Goal: Task Accomplishment & Management: Complete application form

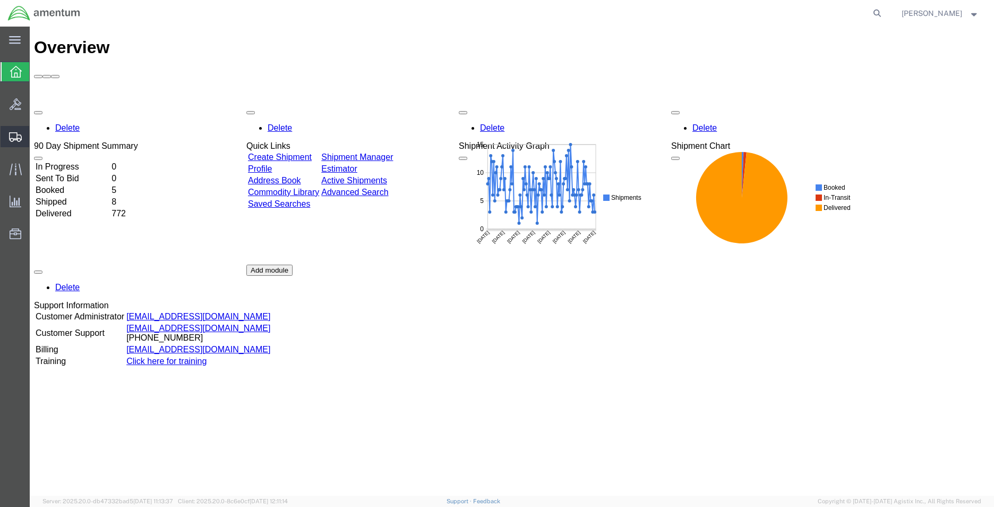
click at [0, 0] on span "Create Shipment" at bounding box center [0, 0] width 0 height 0
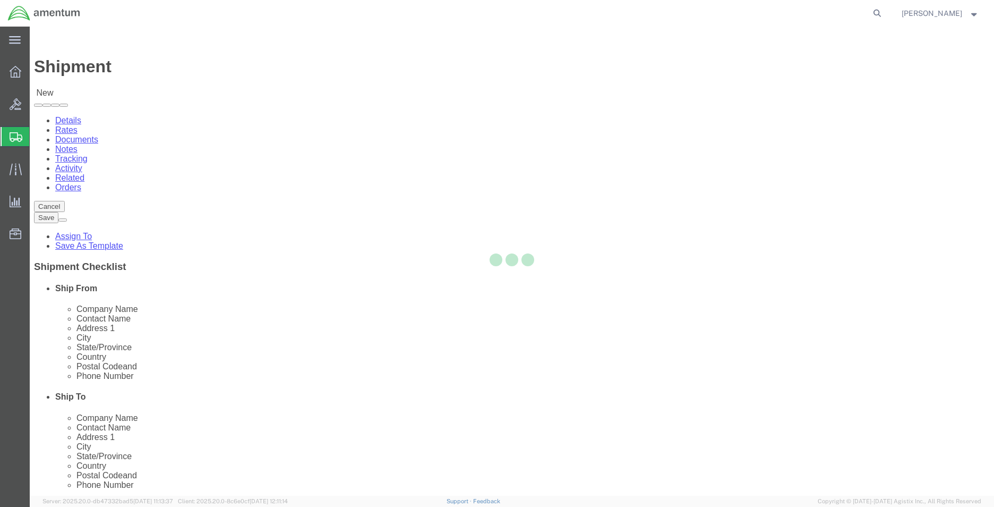
click at [201, 183] on div at bounding box center [512, 261] width 964 height 469
select select
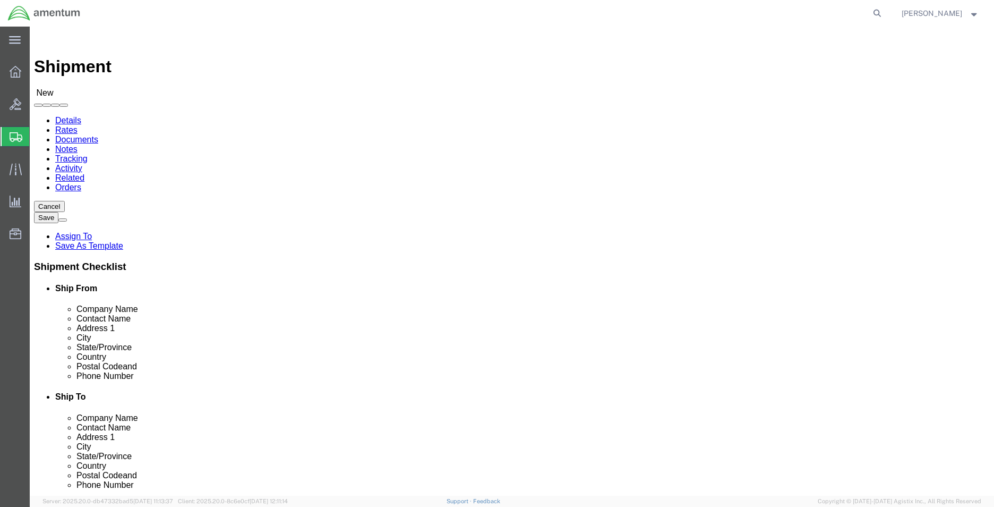
type input "MCA"
select select "49941"
select select "[GEOGRAPHIC_DATA]"
type input "WTU"
select select "49949"
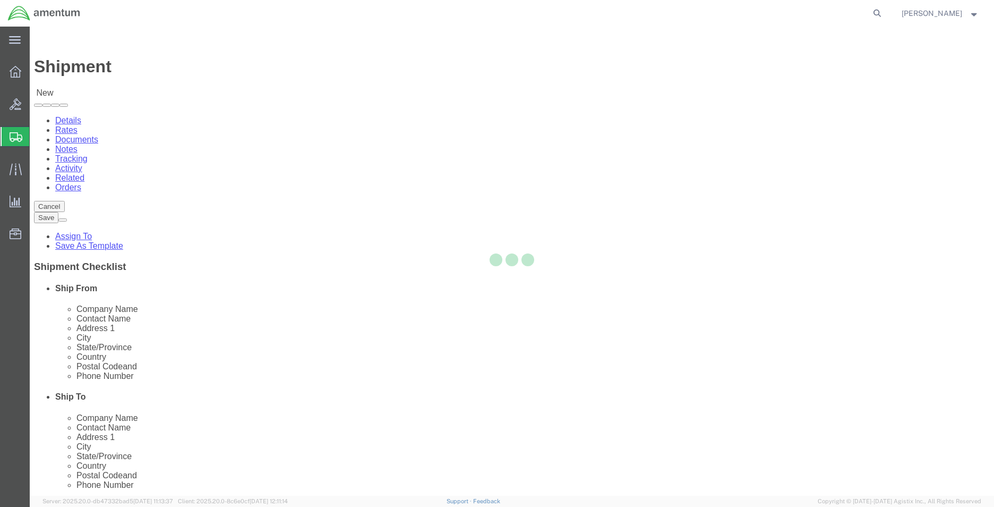
select select "AZ"
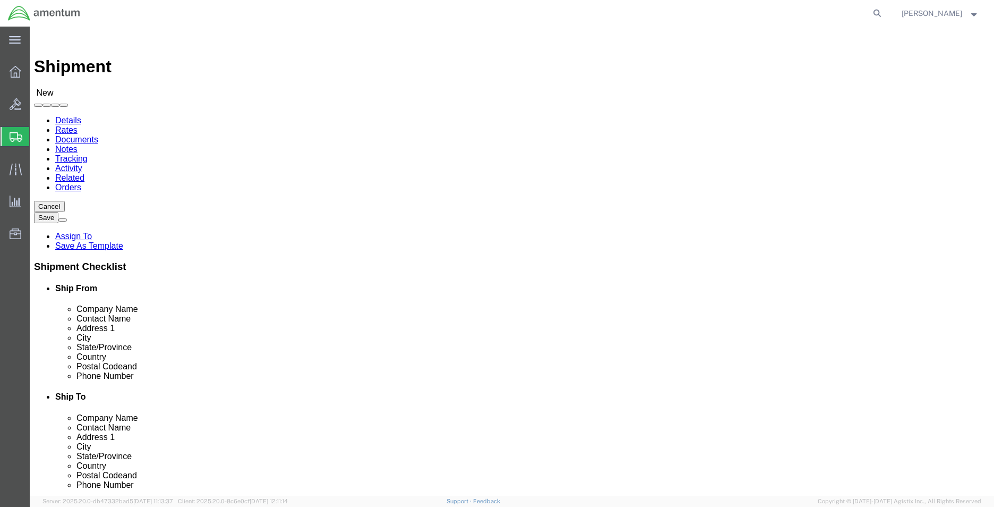
drag, startPoint x: 568, startPoint y: 219, endPoint x: 507, endPoint y: 220, distance: 61.1
click div
type input "SUPPLY DEPT"
drag, startPoint x: 643, startPoint y: 375, endPoint x: 525, endPoint y: 375, distance: 117.9
click input "text"
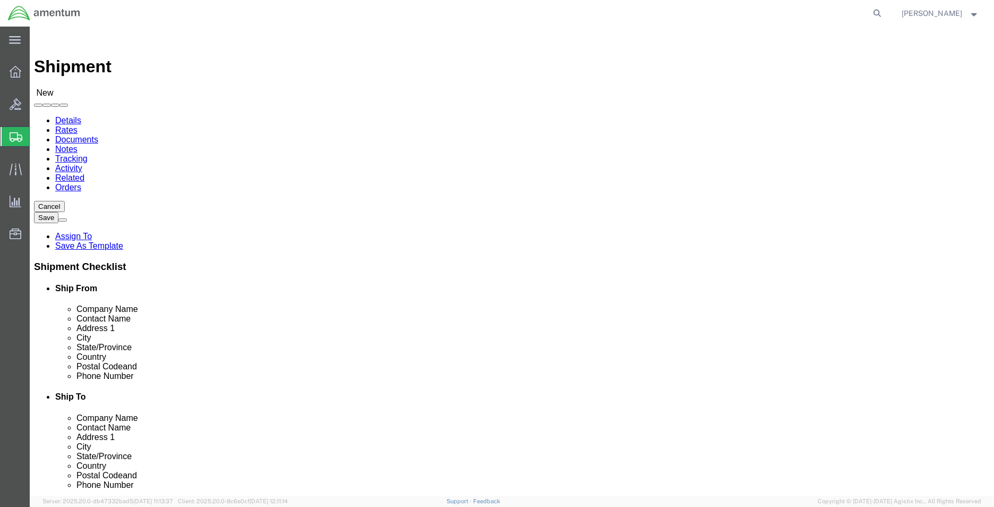
type input "G"
drag, startPoint x: 581, startPoint y: 383, endPoint x: 549, endPoint y: 414, distance: 44.3
click input "text"
paste input "[PERSON_NAME][EMAIL_ADDRESS][PERSON_NAME][DOMAIN_NAME]"
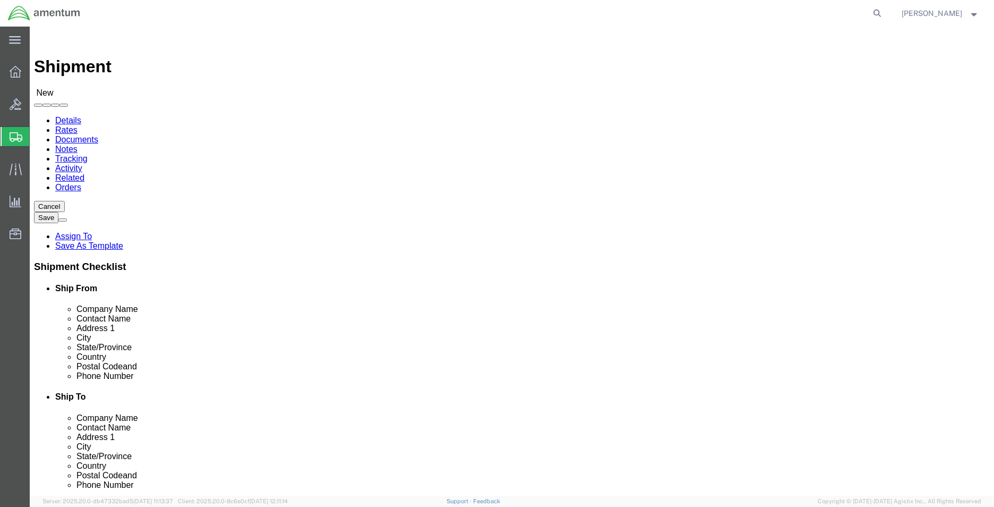
click input "[PERSON_NAME].[PERSON_NAME]@associates.cbp.dhs.govGlady.[PERSON_NAME]@[DOMAIN_N…"
drag, startPoint x: 592, startPoint y: 380, endPoint x: 781, endPoint y: 383, distance: 189.6
click form "Shipment New Details Rates Documents Notes Tracking Activity Related Orders Can…"
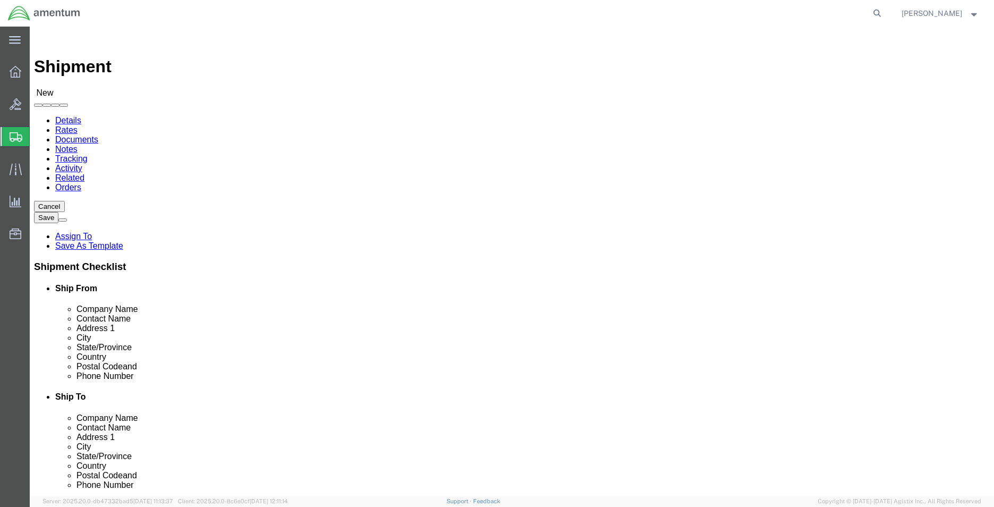
drag, startPoint x: 685, startPoint y: 382, endPoint x: 477, endPoint y: 369, distance: 208.0
click div "Location [GEOGRAPHIC_DATA], [GEOGRAPHIC_DATA] My Profile Location [PHONE_NUMBER…"
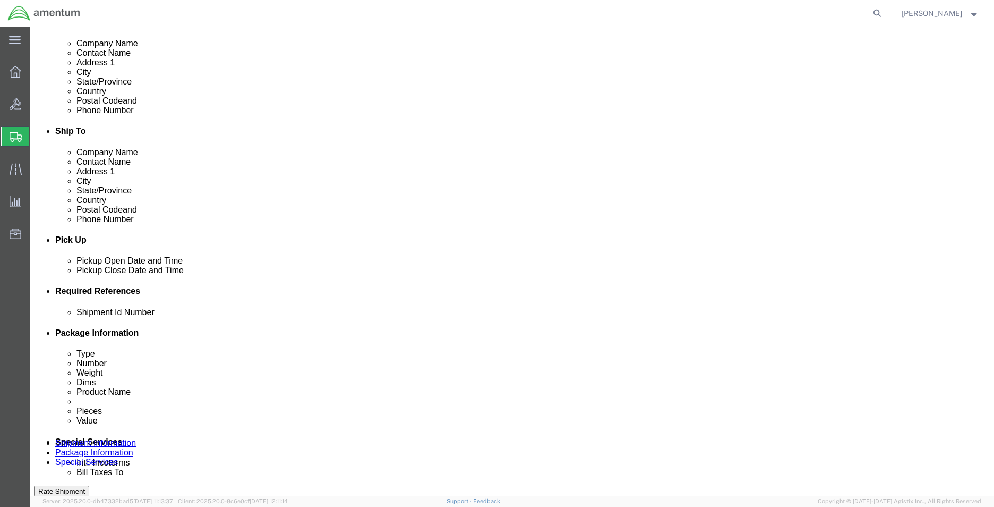
type input "[PERSON_NAME][EMAIL_ADDRESS][PERSON_NAME][DOMAIN_NAME]"
click div
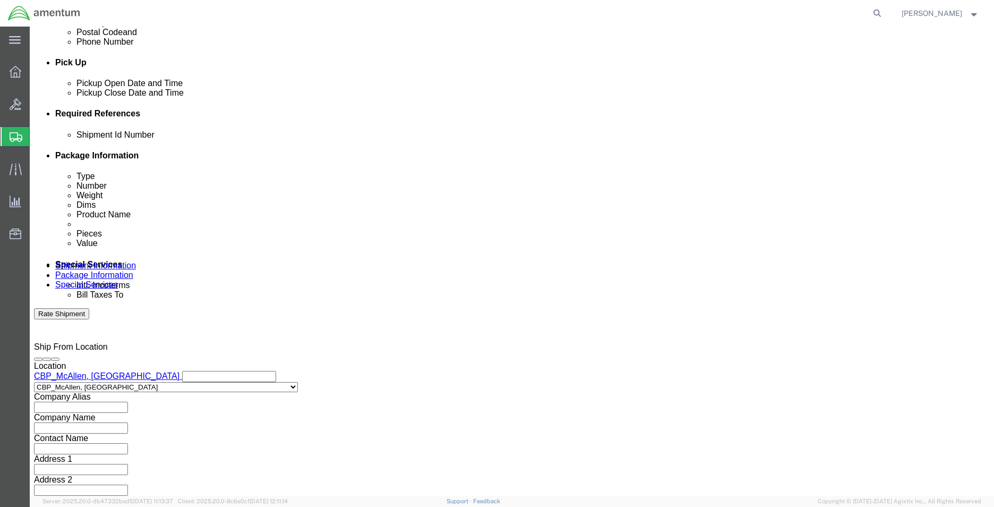
click input "4:00 PM"
type input "8:00 AM"
click button "Apply"
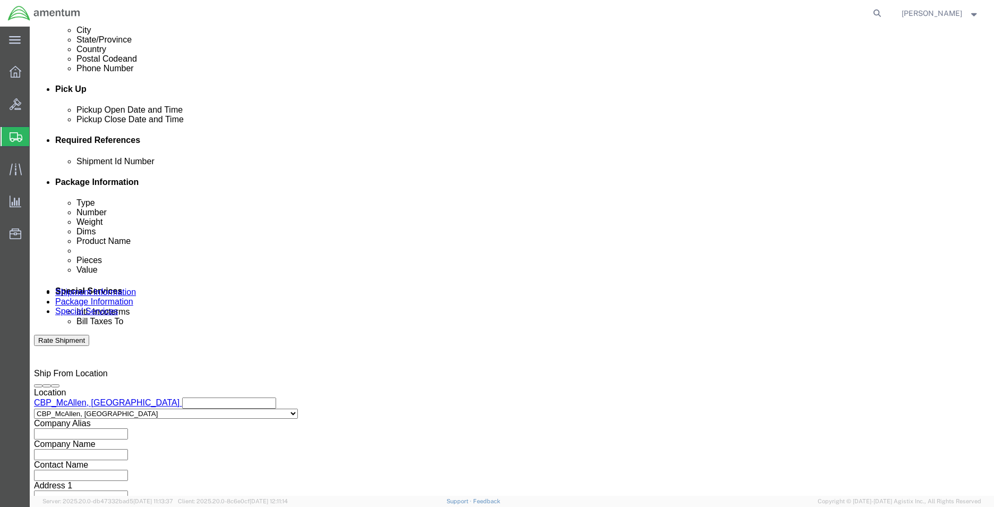
scroll to position [390, 0]
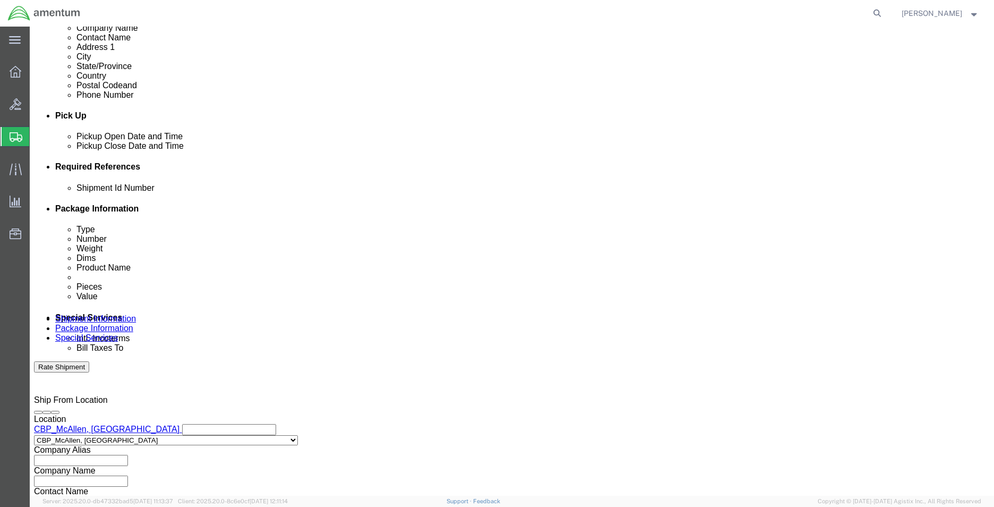
click div
type input "2:00 PM"
click button "Apply"
click input "text"
type input "cbp"
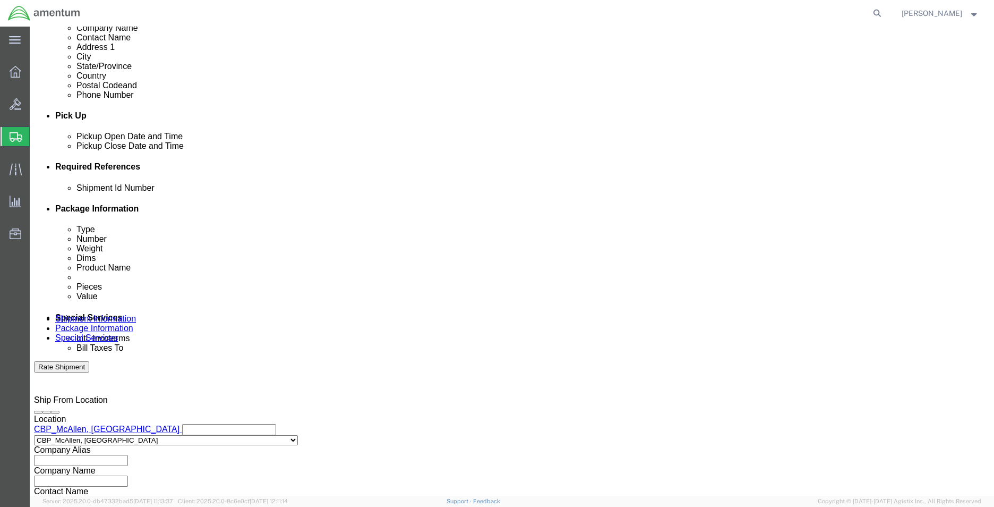
click button "Add reference"
click div "Shipment Id Number cbp Select Account Type Activity ID Airline Appointment Numb…"
drag, startPoint x: 314, startPoint y: 269, endPoint x: 317, endPoint y: 255, distance: 14.1
click select "Select Account Type Activity ID Airline Appointment Number ASN Batch Request # …"
select select "DEPT"
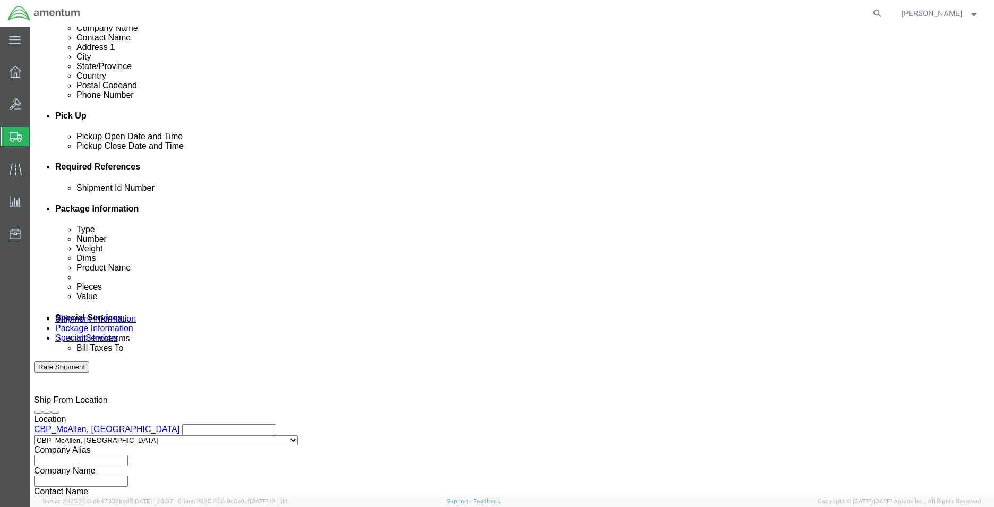
click select "Select Account Type Activity ID Airline Appointment Number ASN Batch Request # …"
click input "text"
type input "H"
type input "WTU"
click button "Add reference"
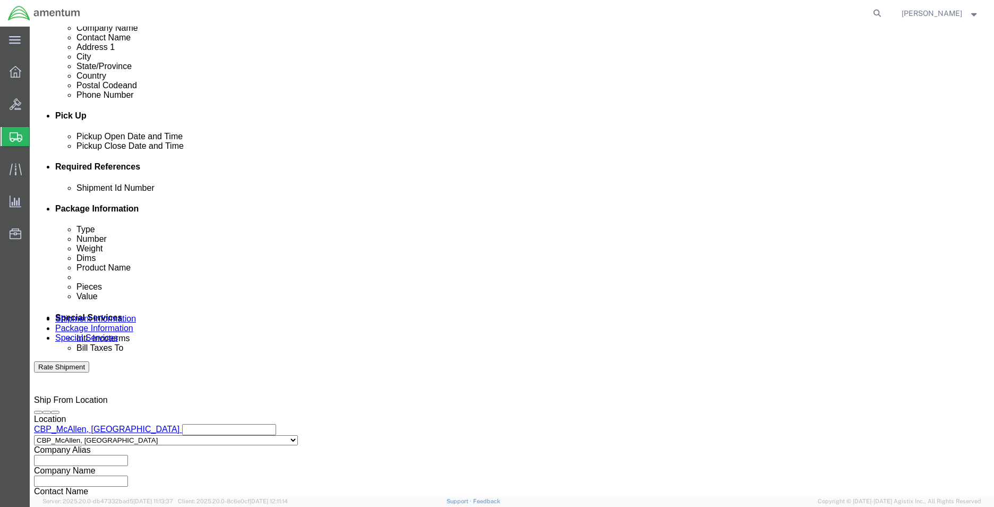
drag, startPoint x: 570, startPoint y: 267, endPoint x: 570, endPoint y: 257, distance: 10.1
click select "Select Account Type Activity ID Airline Appointment Number ASN Batch Request # …"
select select "CUSTREF"
click select "Select Account Type Activity ID Airline Appointment Number ASN Batch Request # …"
click input "text"
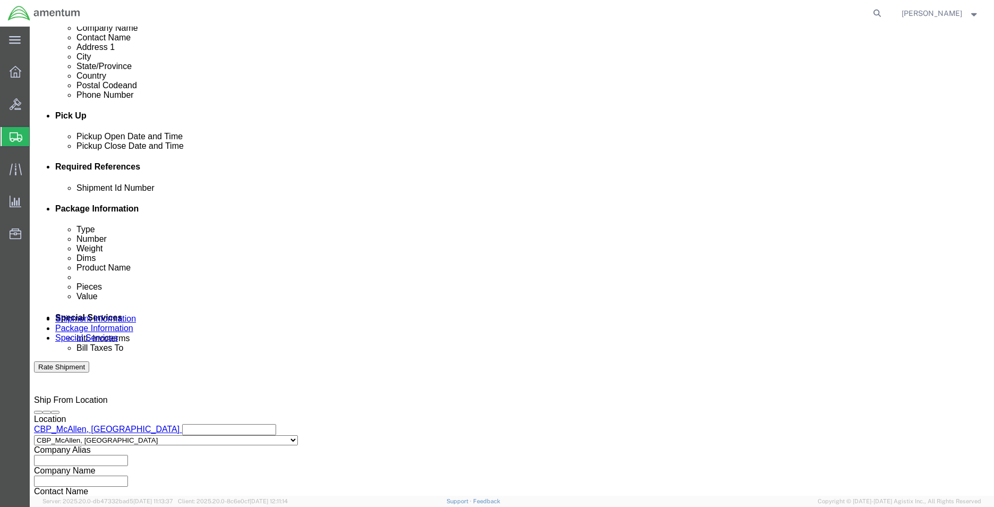
type input "522-008588"
click button "Add reference"
drag, startPoint x: 90, startPoint y: 288, endPoint x: 85, endPoint y: 277, distance: 11.9
click select "Select Account Type Activity ID Airline Appointment Number ASN Batch Request # …"
select select "PROJNUM"
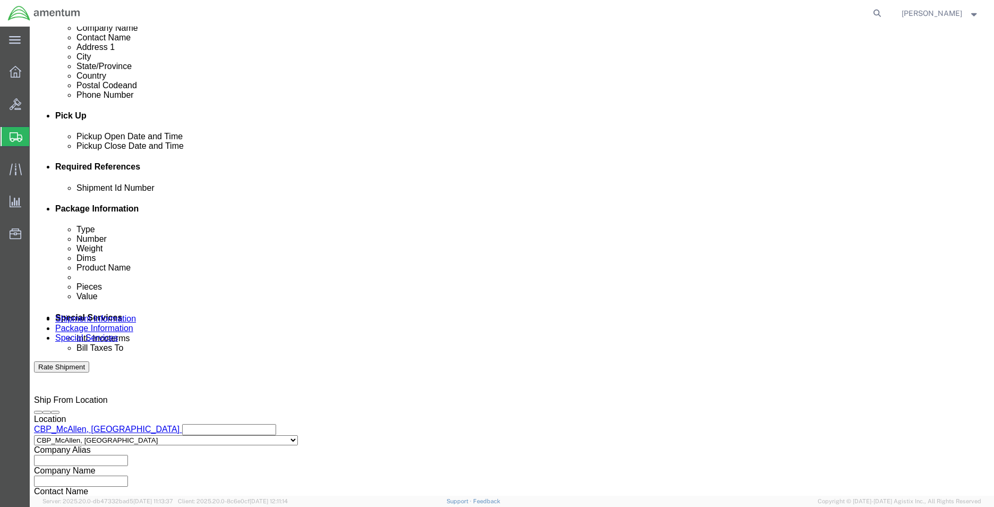
click select "Select Account Type Activity ID Airline Appointment Number ASN Batch Request # …"
click input "text"
paste input "6118.04.03.2219.MCA.0000"
drag, startPoint x: 218, startPoint y: 284, endPoint x: 134, endPoint y: 291, distance: 83.7
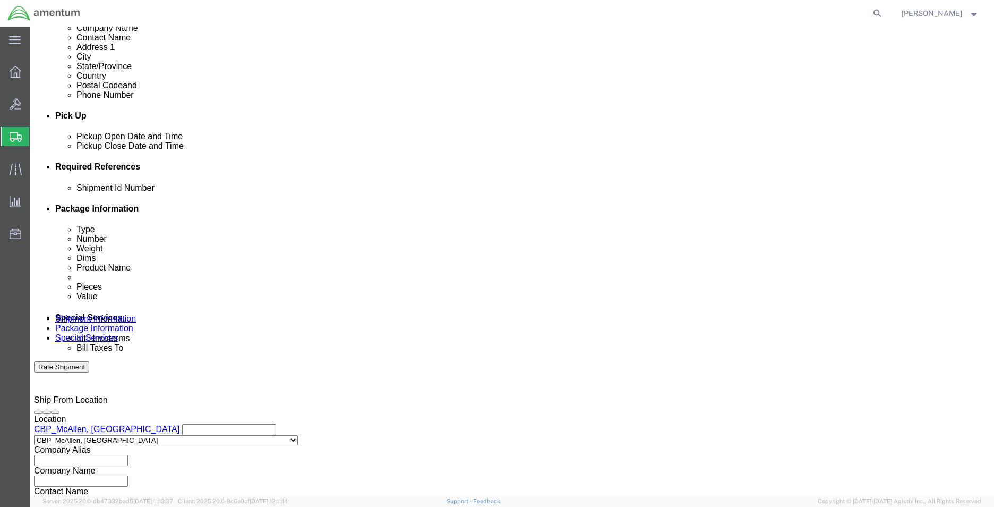
click input "6118.04.03.2219.MCA.0000"
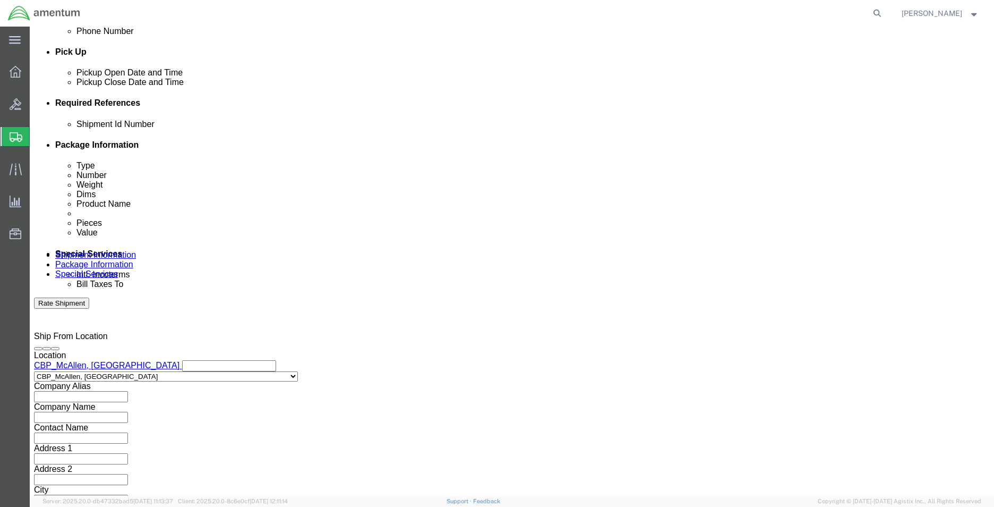
scroll to position [463, 0]
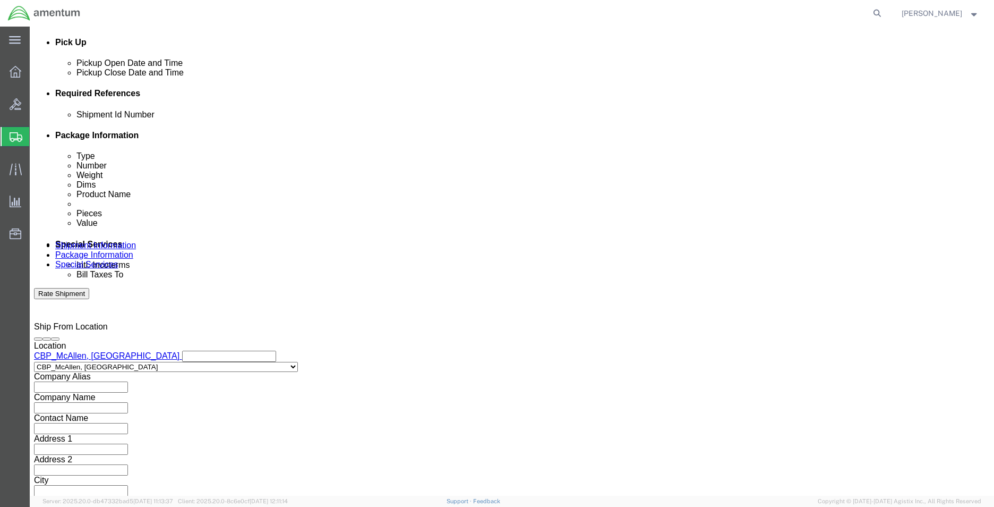
type input "6118.04.03.2219.MCA.0000"
drag, startPoint x: 717, startPoint y: 434, endPoint x: 739, endPoint y: 460, distance: 34.3
click button "Continue"
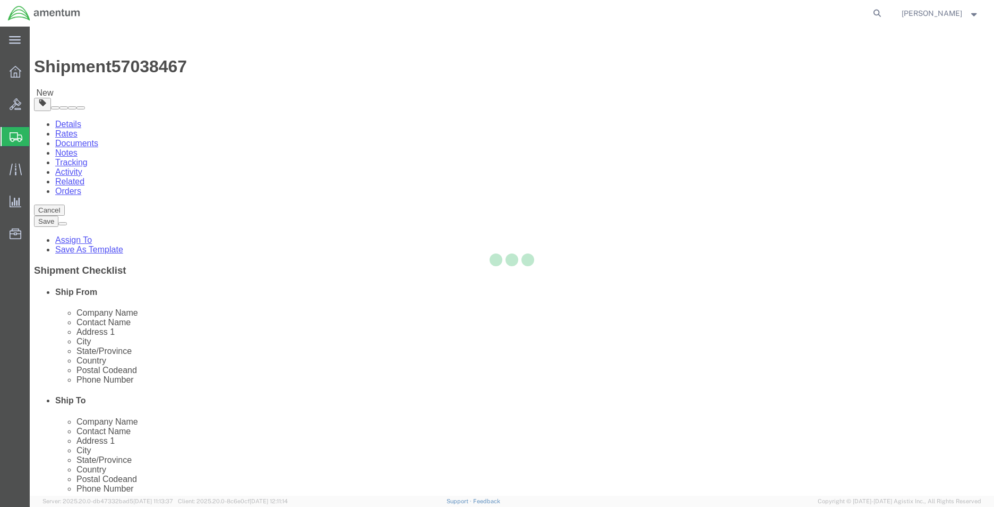
select select "CBOX"
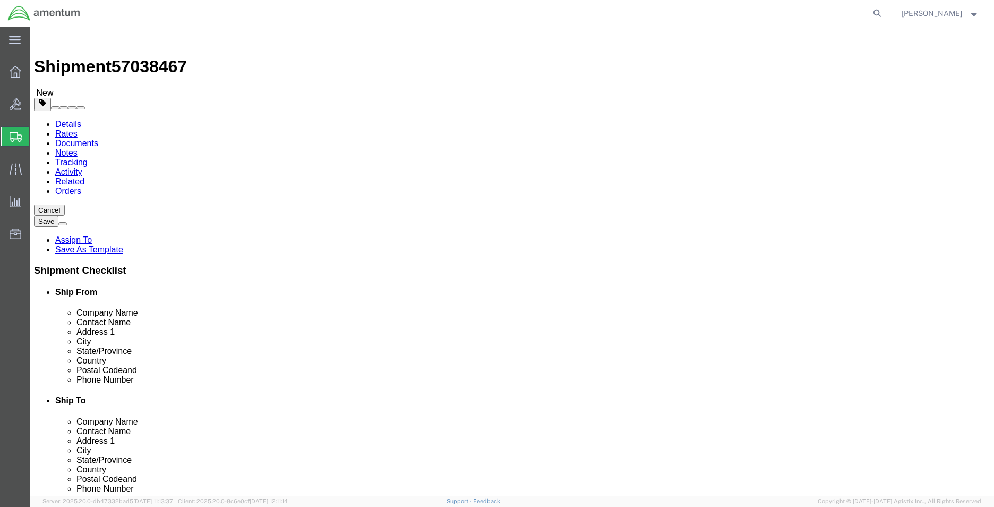
click input "text"
type input "12"
type input "`"
type input "1"
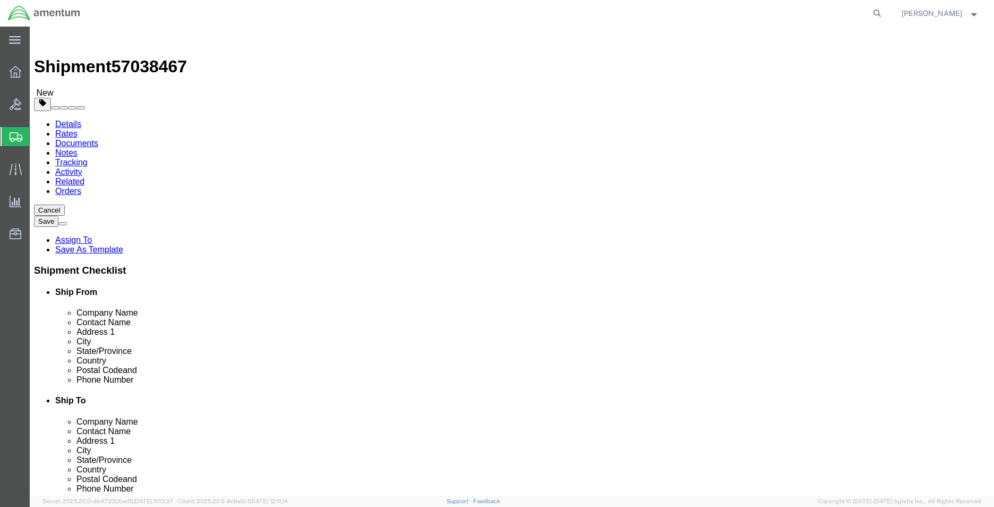
type input "1"
click link "Add Content"
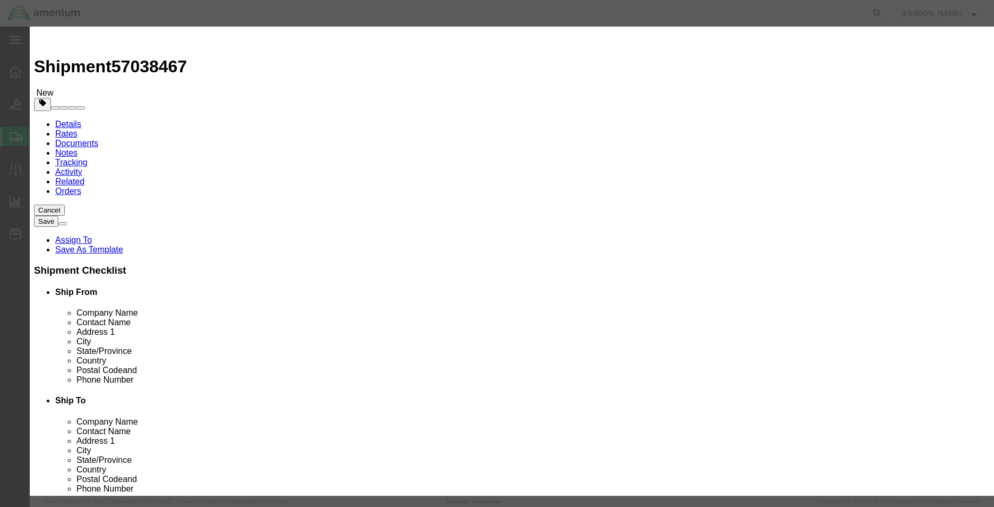
click input "text"
type input "LOCK SET AND KEY"
click textarea
drag, startPoint x: 686, startPoint y: 96, endPoint x: 636, endPoint y: 93, distance: 50.5
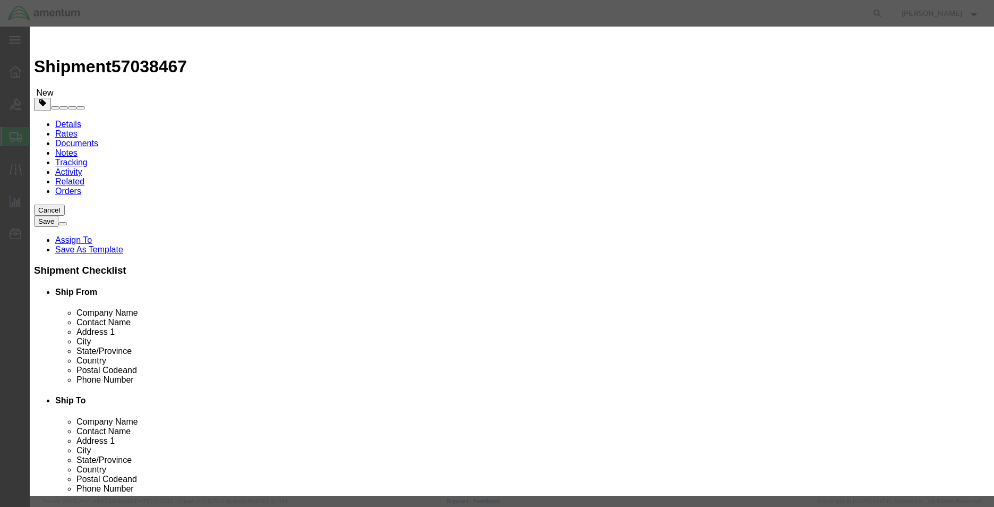
click textarea "LOCK SET AND KEY PART [PHONE_NUMBER]"
type textarea "LOCK SET AND KEY PART [PHONE_NUMBER]"
click input "0"
type input "1"
type input "150.00"
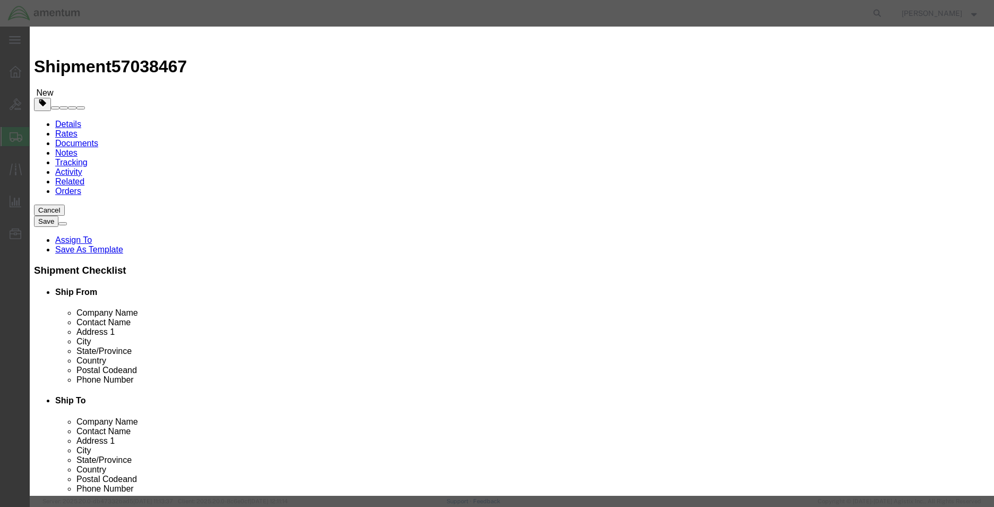
click button "Save & Close"
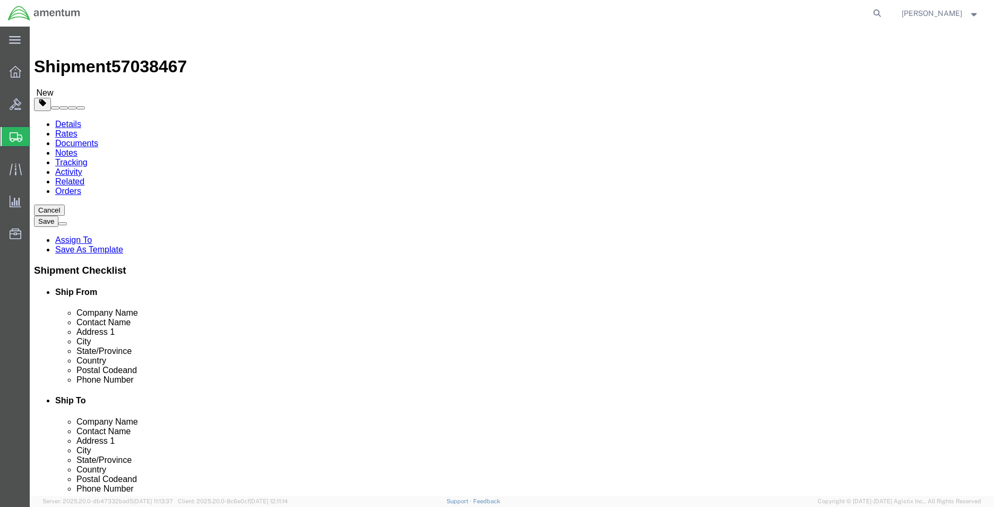
click button "Continue"
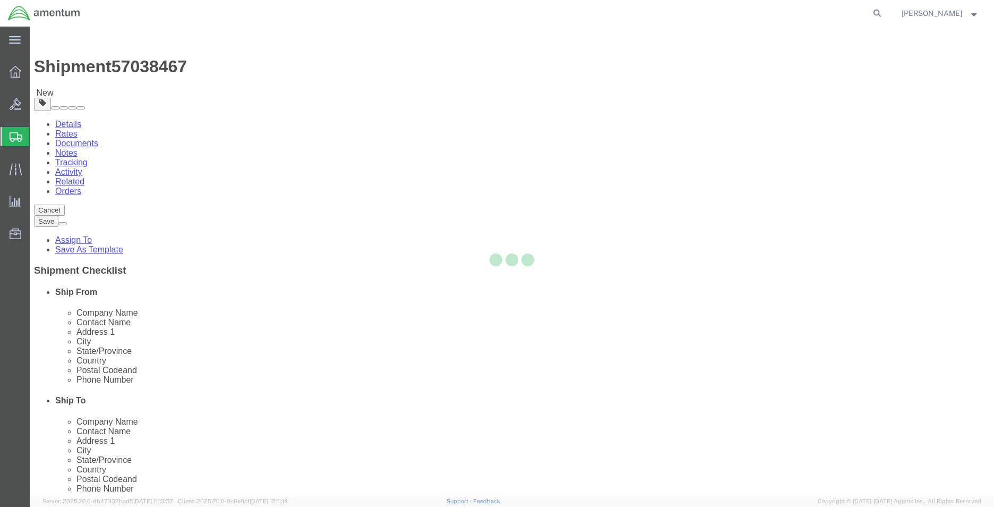
select select
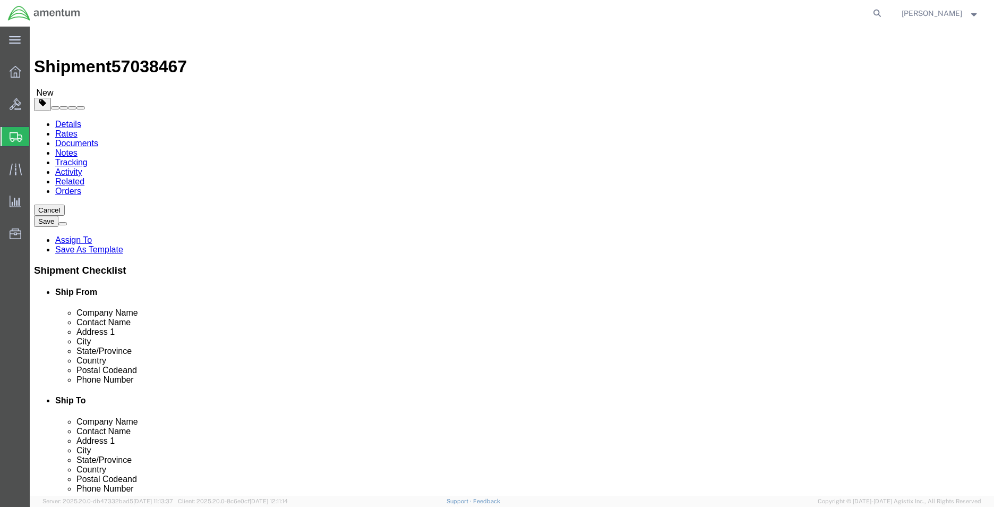
click span "Select one or more"
click span "Site Support"
select select "PICKUP_SITE_SUPPORT"
click div "Instructions"
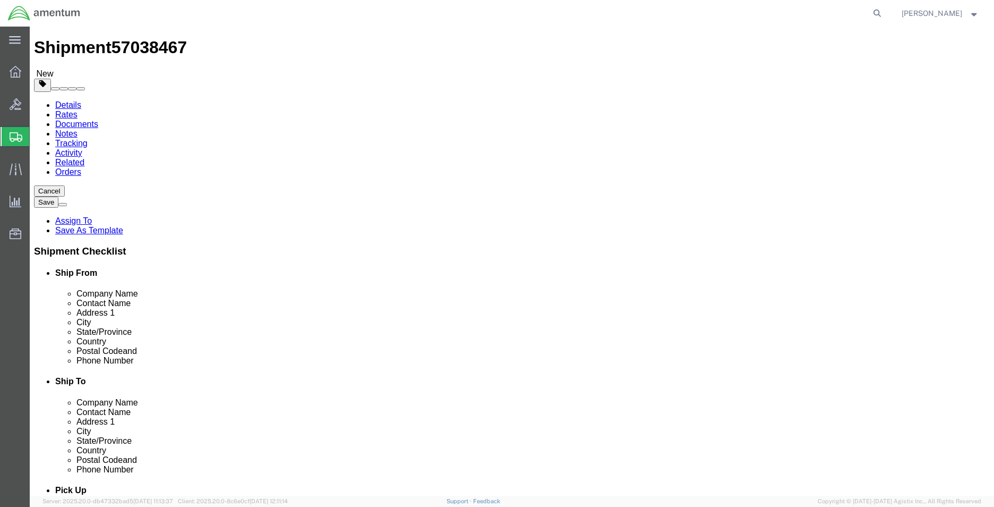
scroll to position [0, 0]
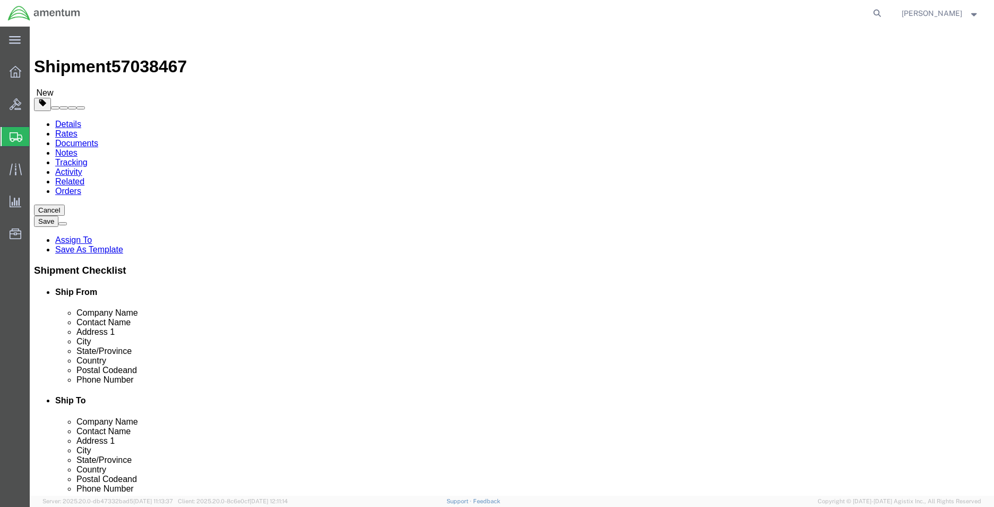
click button "Rate Shipment"
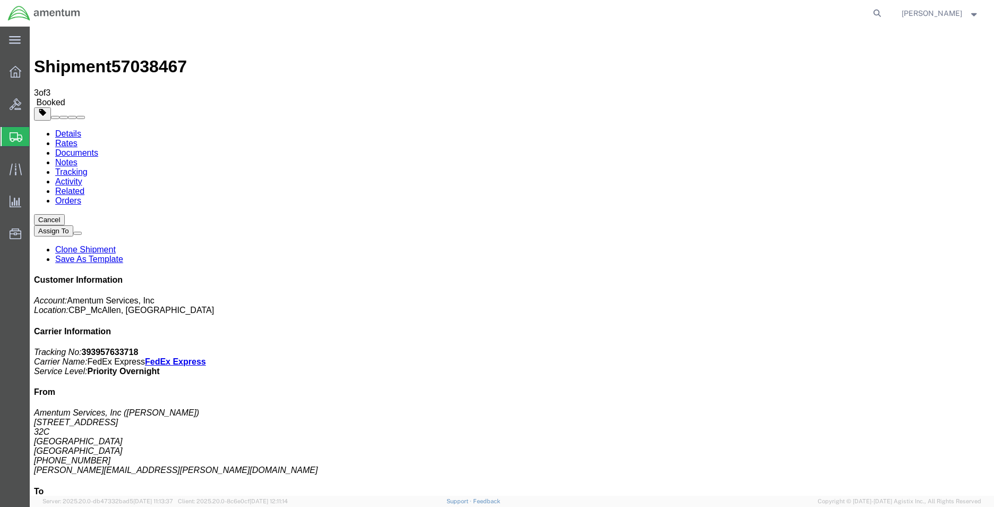
click at [0, 0] on span "Create Shipment" at bounding box center [0, 0] width 0 height 0
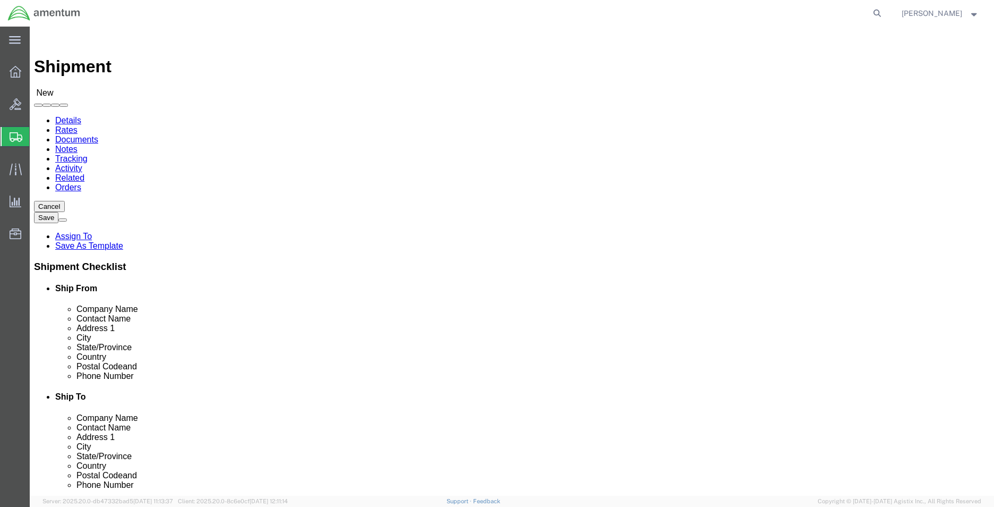
type input "MCA"
select select "49941"
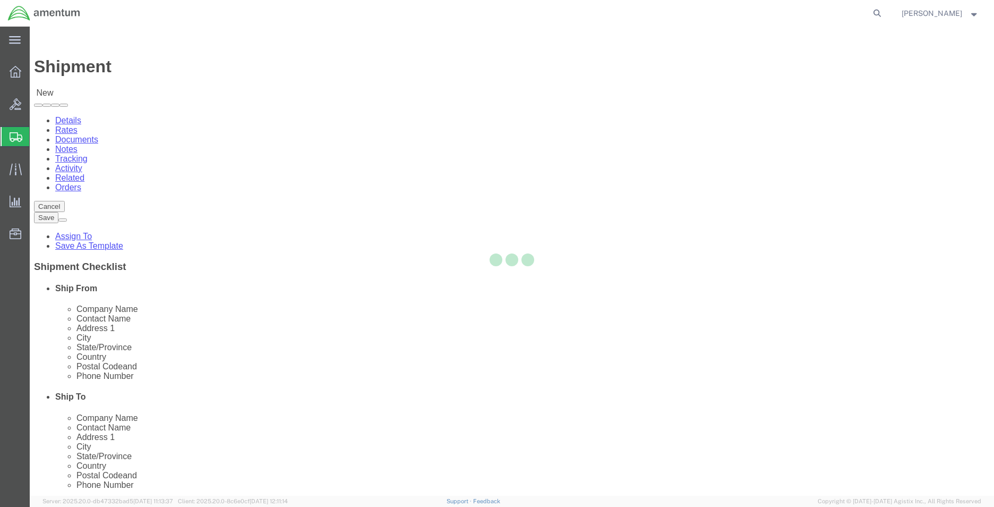
select select "[GEOGRAPHIC_DATA]"
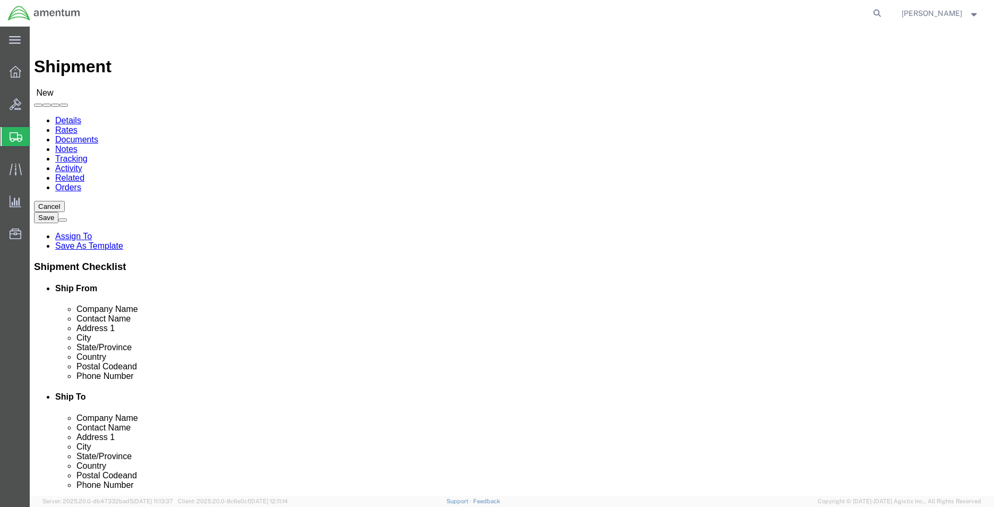
type input "P"
type input "PR"
click p "- PRECISION ACCESSORIES & INSTRUMENTS - ([PERSON_NAME]) [STREET_ADDRESS] , 12:0…"
select select "GA"
type input "PRECISION ACCESSORIES & INSTRUMENTS"
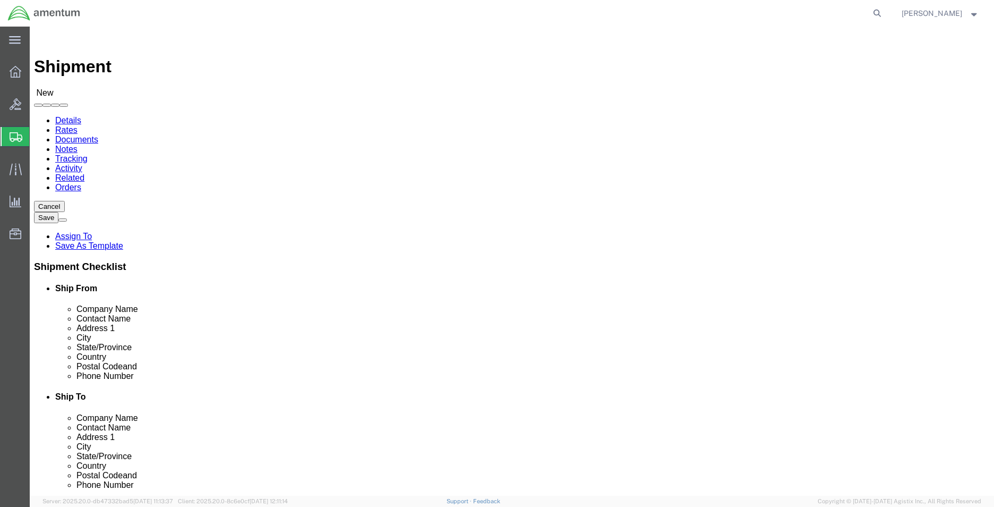
drag, startPoint x: 584, startPoint y: 218, endPoint x: 508, endPoint y: 218, distance: 75.4
click div
type input "W"
paste input "CBP0044885"
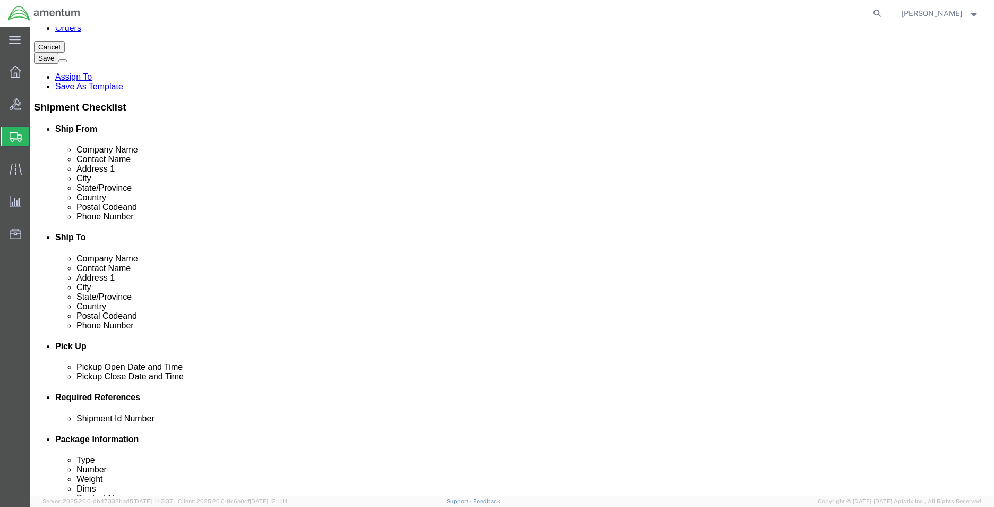
type input "CBP0044885 WARRANTY"
click div
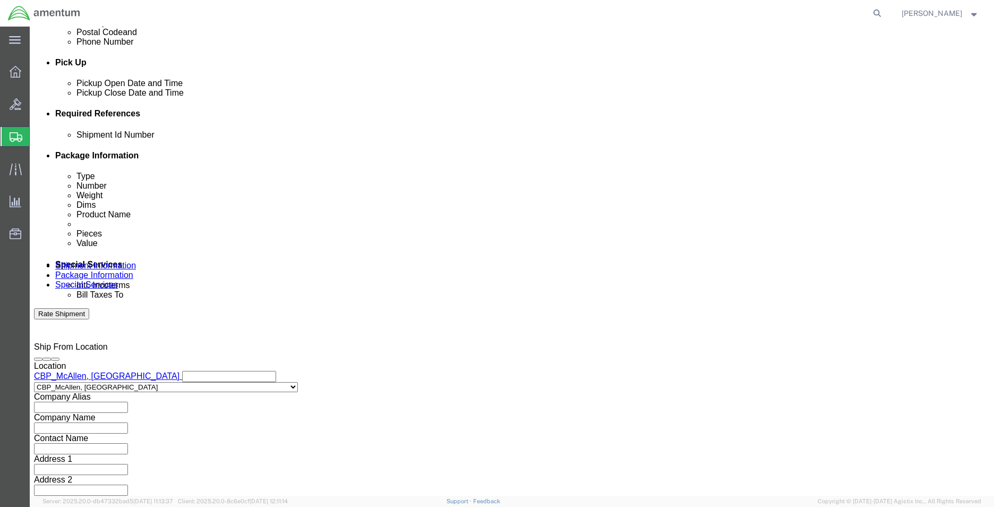
click input "4:00 PM"
type input "8:00 AM"
drag, startPoint x: 518, startPoint y: 304, endPoint x: 619, endPoint y: 178, distance: 161.0
click button "Apply"
click div
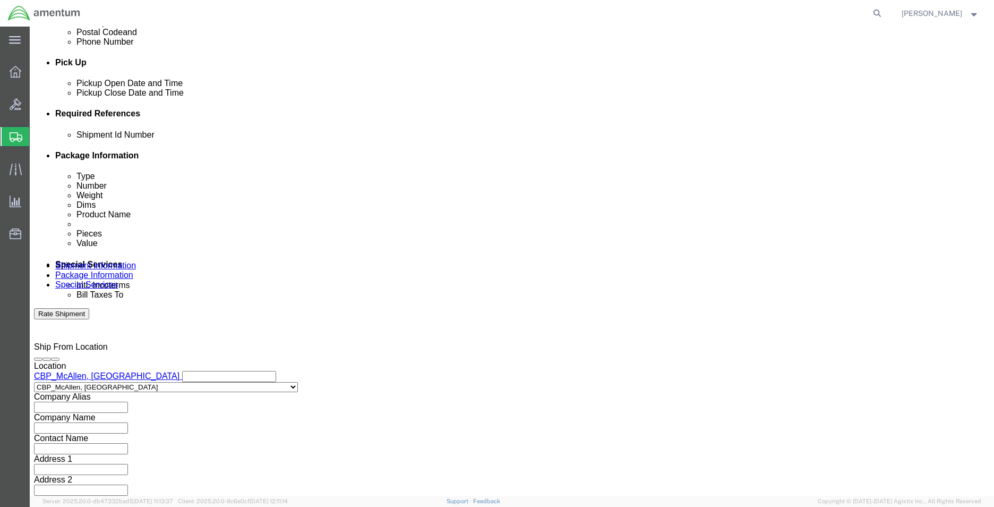
type input "2:00 PM"
click button "Apply"
click input "text"
type input "CBP"
click button "Add reference"
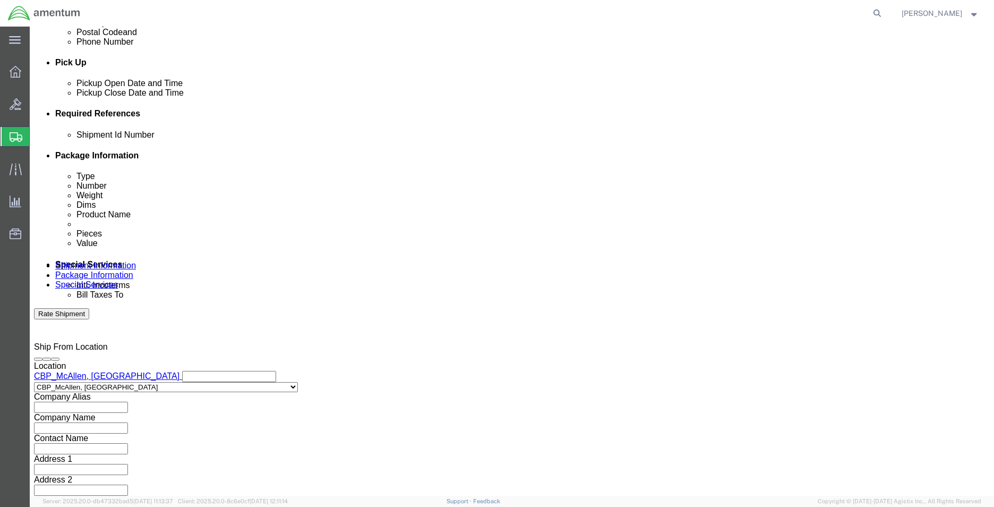
click select "Select Account Type Activity ID Airline Appointment Number ASN Batch Request # …"
select select "DEPT"
click select "Select Account Type Activity ID Airline Appointment Number ASN Batch Request # …"
click input "text"
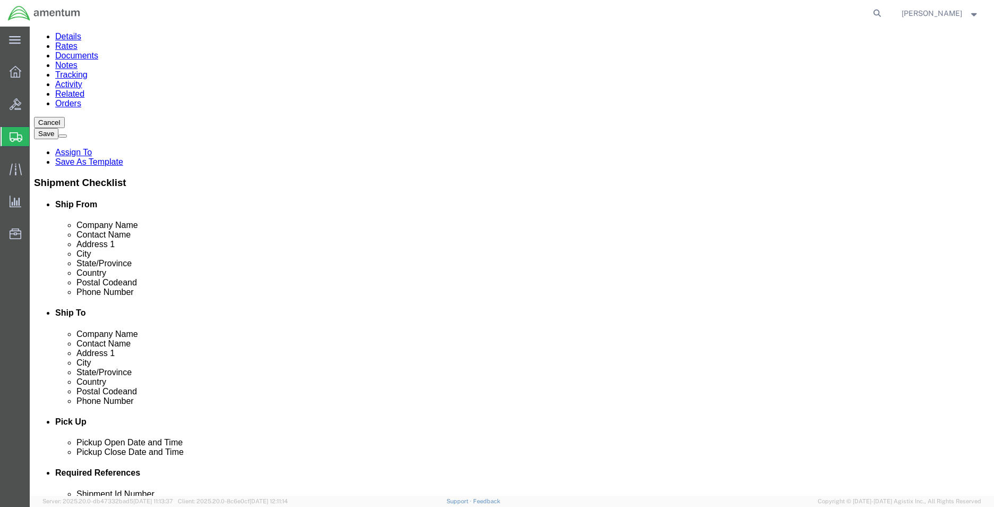
scroll to position [0, 0]
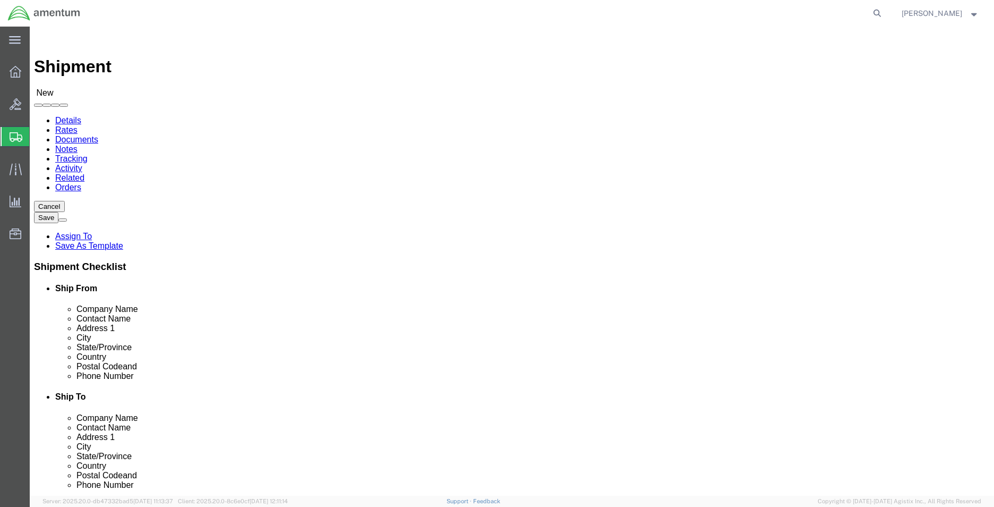
drag, startPoint x: 612, startPoint y: 221, endPoint x: 512, endPoint y: 221, distance: 100.4
click div "CBP0044885 WARRANTY"
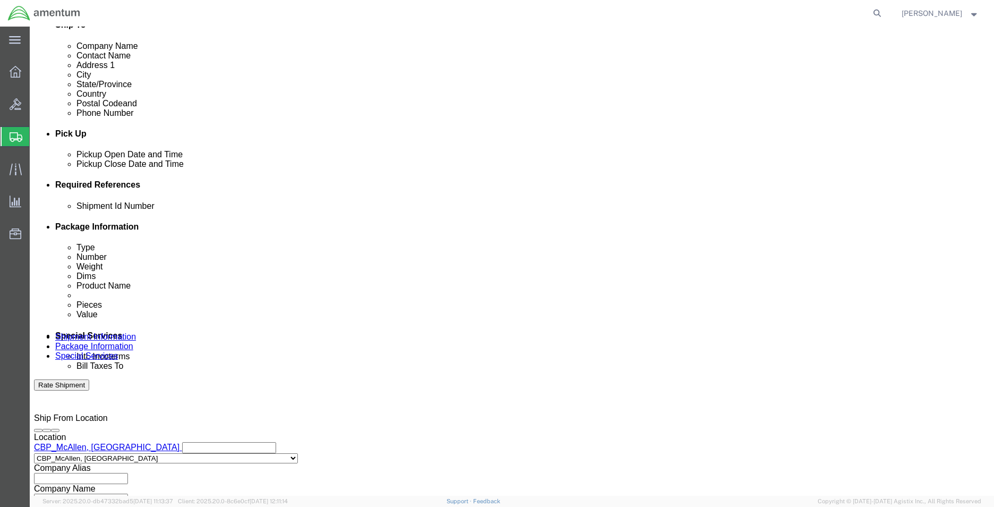
drag, startPoint x: 399, startPoint y: 286, endPoint x: 583, endPoint y: 281, distance: 184.3
click input "text"
paste input "CBP0044885 WARRANTY"
type input "CBP0044885 WARRANTY"
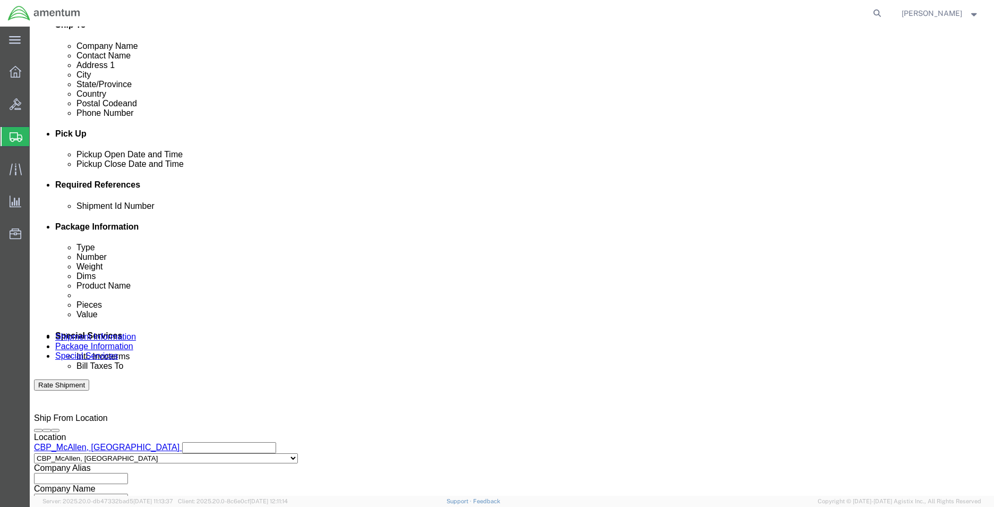
click button "Add reference"
click select "Select Account Type Activity ID Airline Appointment Number ASN Batch Request # …"
select select "CUSTREF"
click select "Select Account Type Activity ID Airline Appointment Number ASN Batch Request # …"
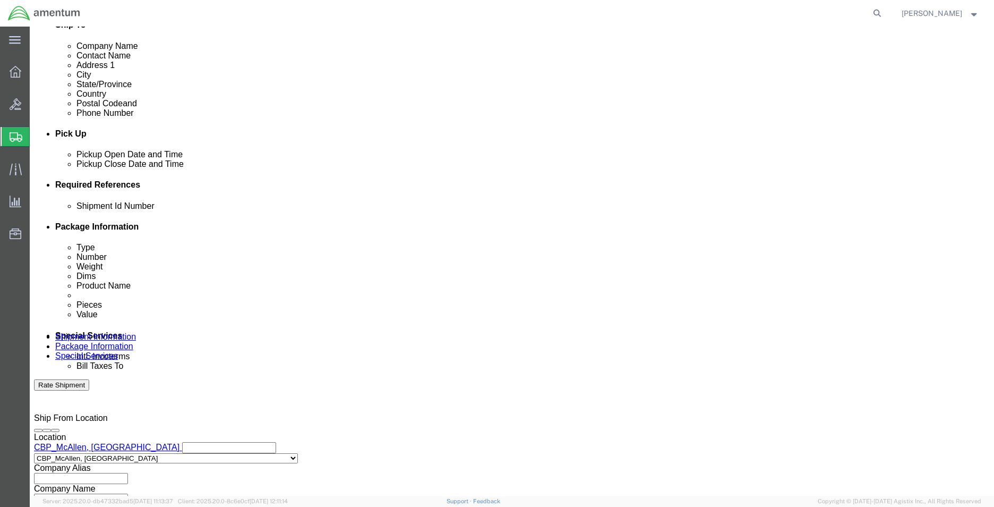
click input "text"
type input "SERIAL H-N111103"
click button "Add reference"
click select "Select Account Type Activity ID Airline Appointment Number ASN Batch Request # …"
select select "PROJNUM"
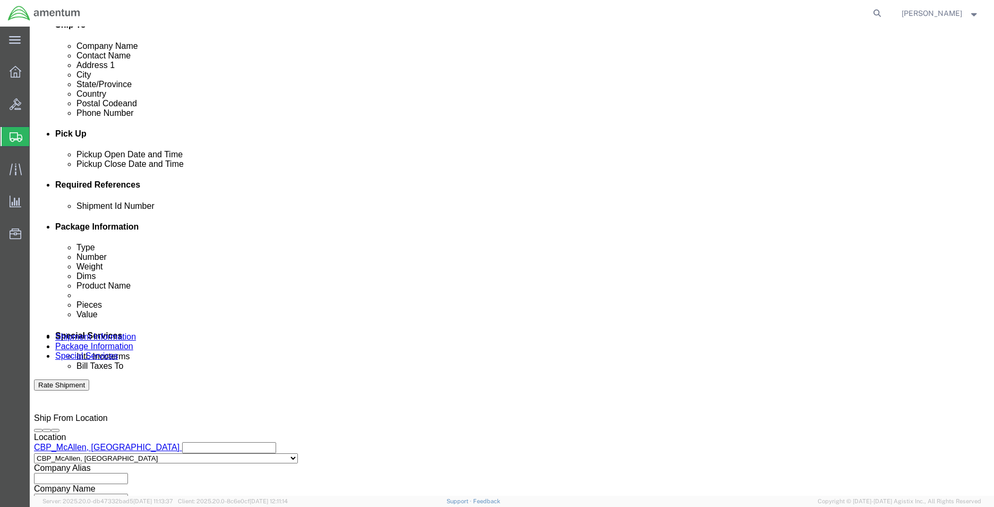
click select "Select Account Type Activity ID Airline Appointment Number ASN Batch Request # …"
click input "text"
paste input "6118.04.03.2219.MCA.0000"
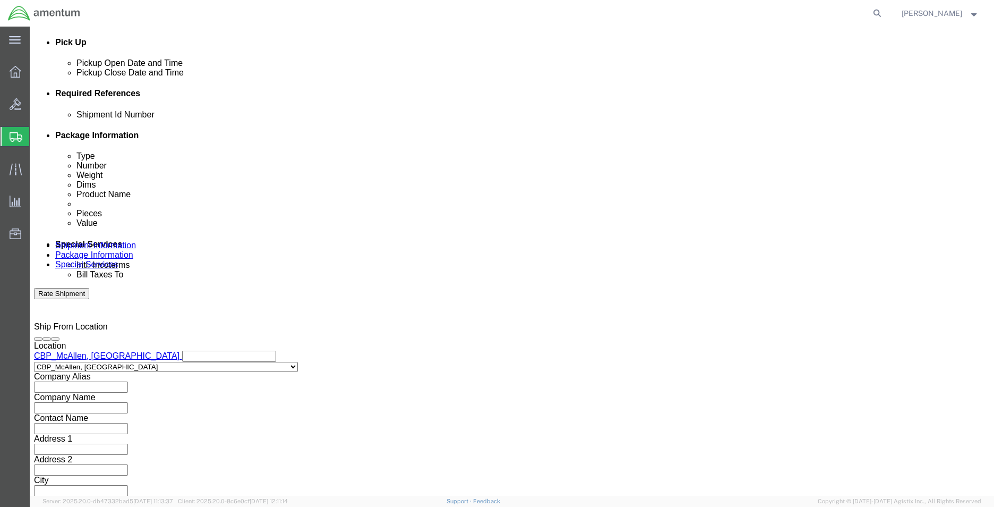
type input "6118.04.03.2219.MCA.0000"
click button "Continue"
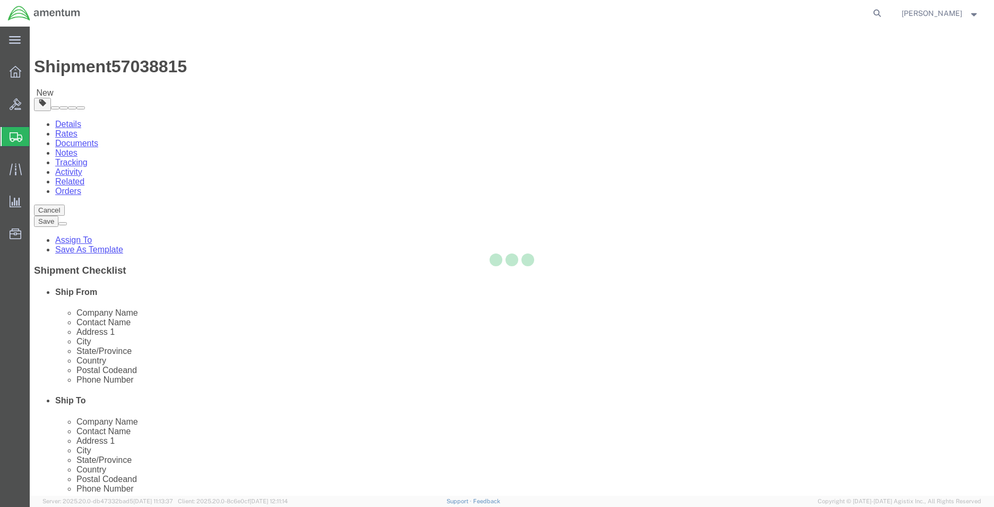
select select "CBOX"
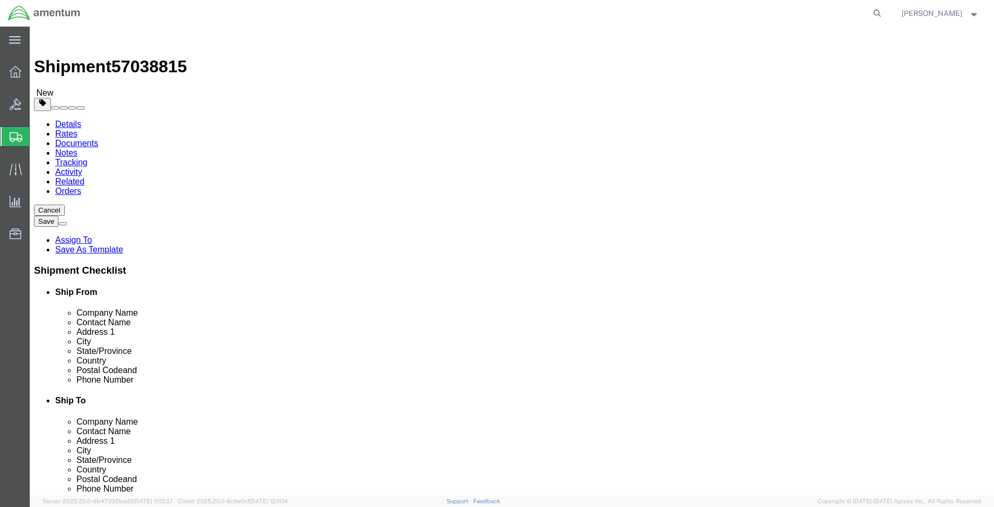
click input "text"
type input "12"
type input "9"
type input "17"
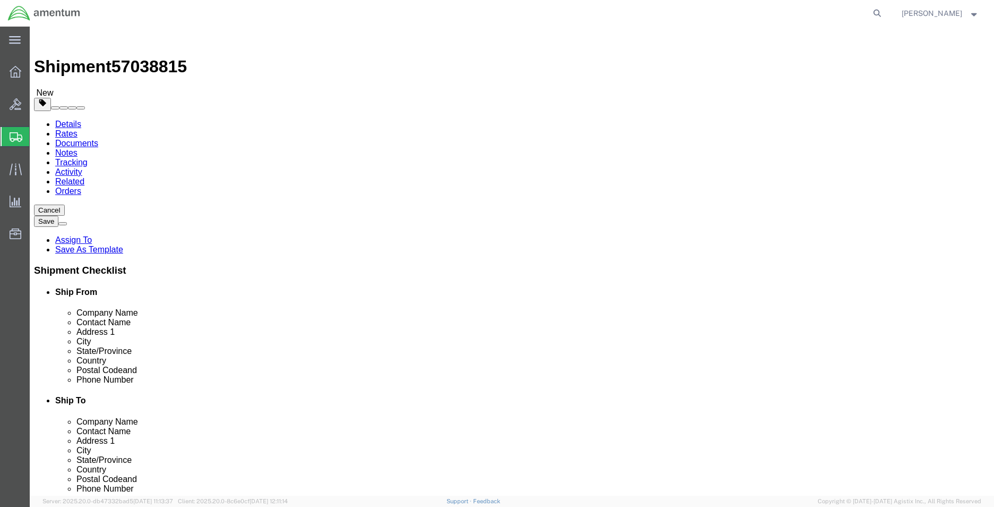
click link "Add Content"
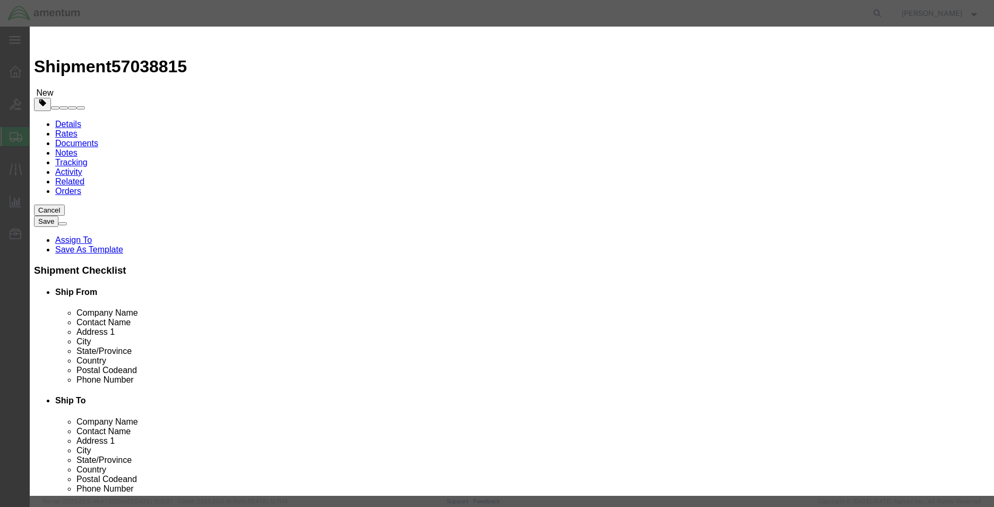
click input "text"
type input "ALTERNATOR ASSEMBLY"
drag, startPoint x: 413, startPoint y: 79, endPoint x: 279, endPoint y: 79, distance: 133.8
click div "Product Name ALTERNATOR ASSEMBLY ALTERNATOR ASSEMBLY Name: ALTERNATOR ASSEMBLY …"
click textarea
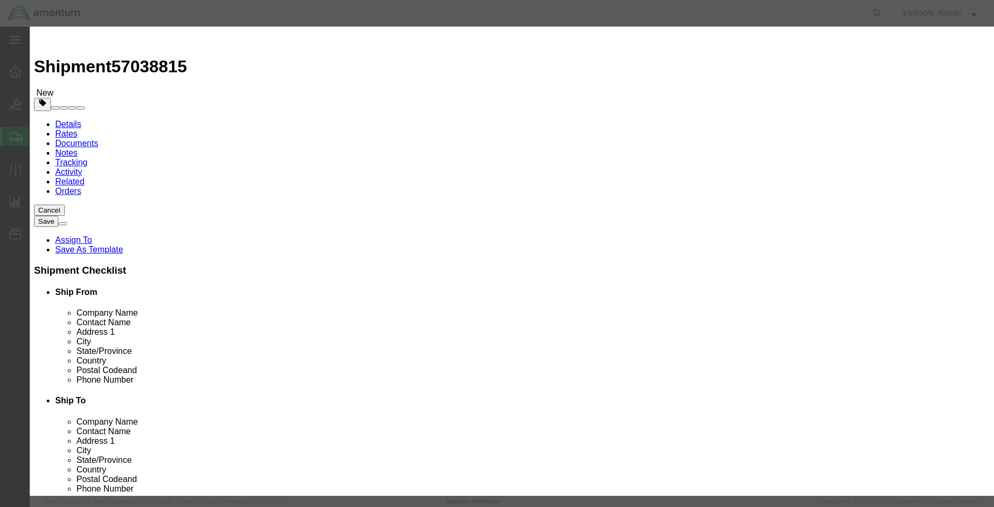
paste textarea "ALTERNATOR ASSEMBLY"
type textarea "ALTERNATOR ASSEMBLY PART 9910592-3"
click input "text"
paste input "H-N111103"
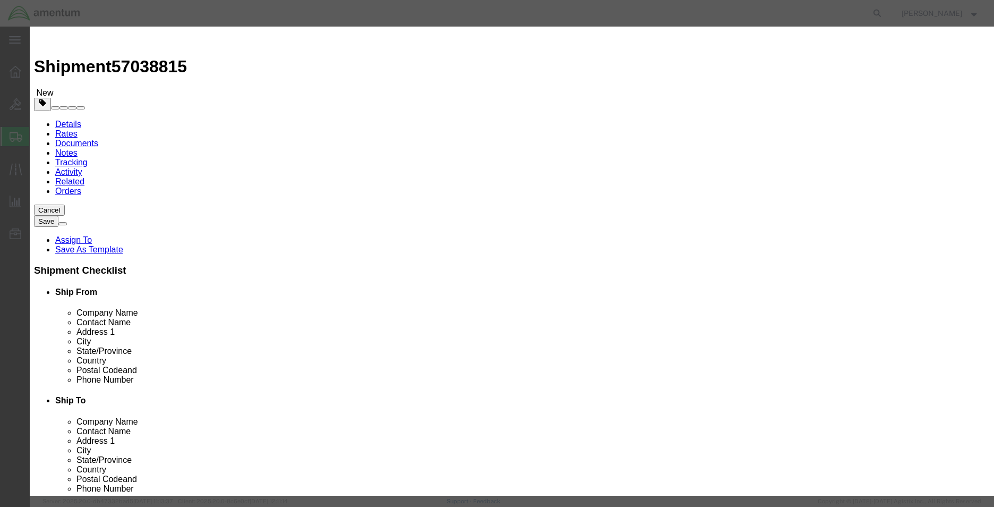
type input "H-N111103"
click input "0"
type input "1"
type input "1500.00"
click button "Save & Close"
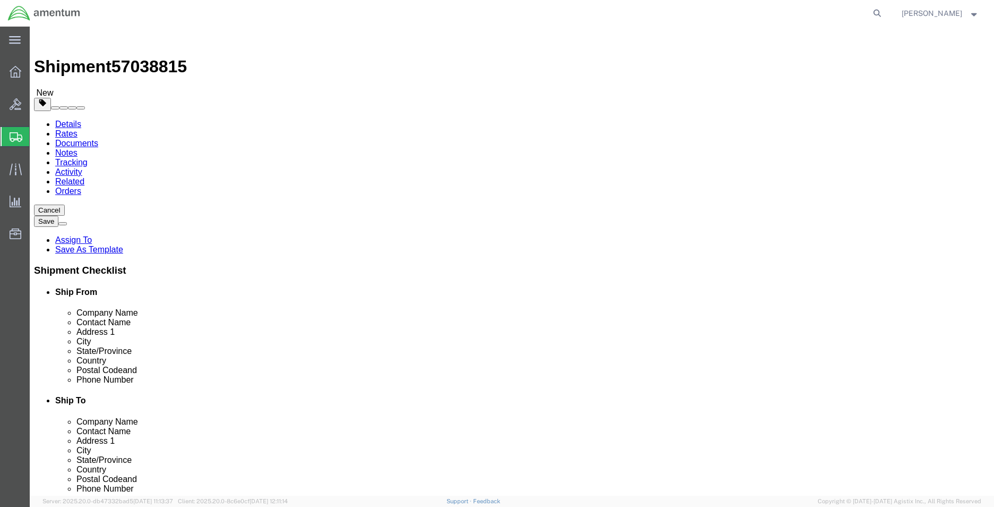
click button "Continue"
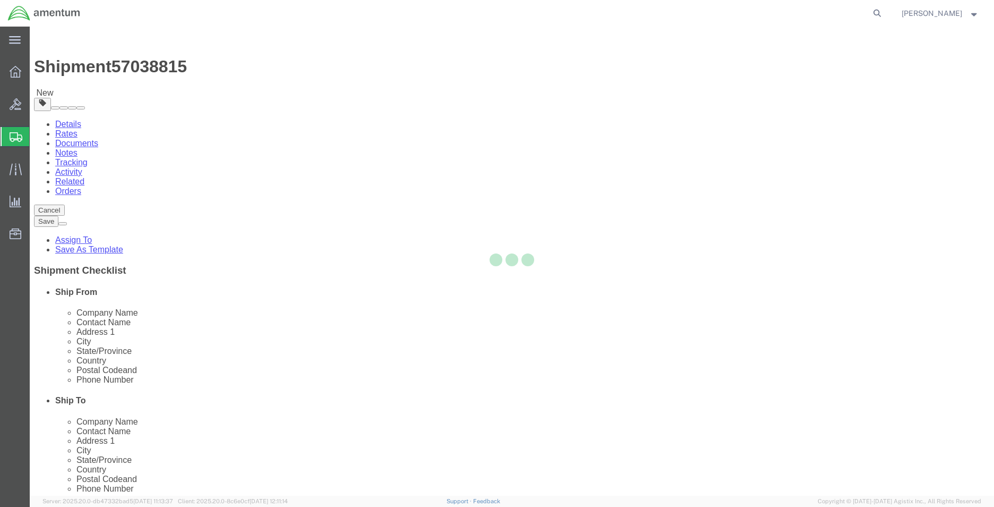
select select
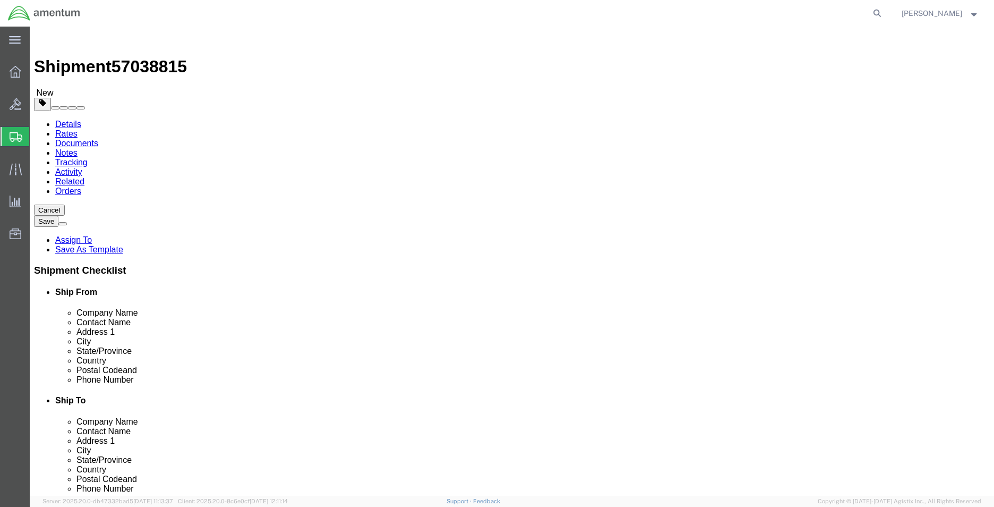
click span "Select one or more"
click link "Site Support"
select select "PICKUP_SITE_SUPPORT"
click button "Rate Shipment"
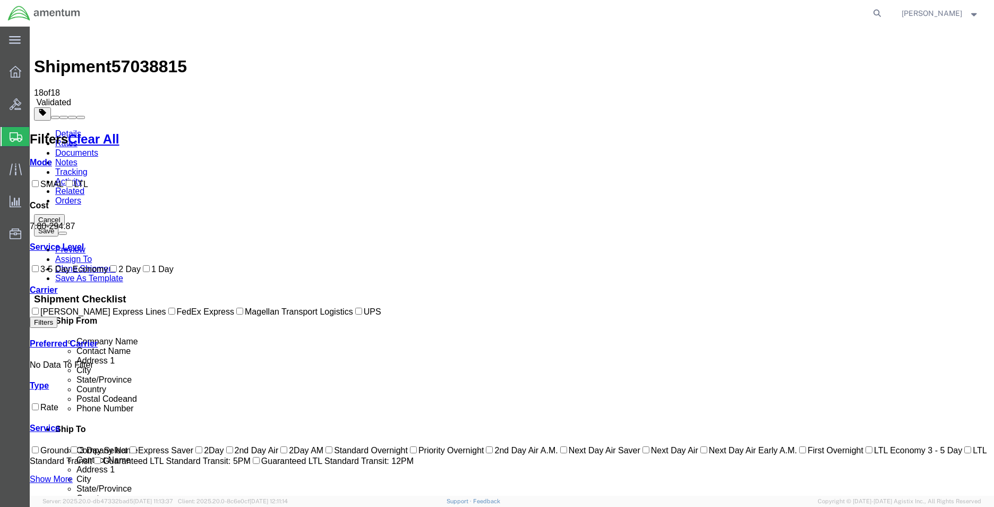
click at [70, 129] on link "Details" at bounding box center [68, 133] width 26 height 9
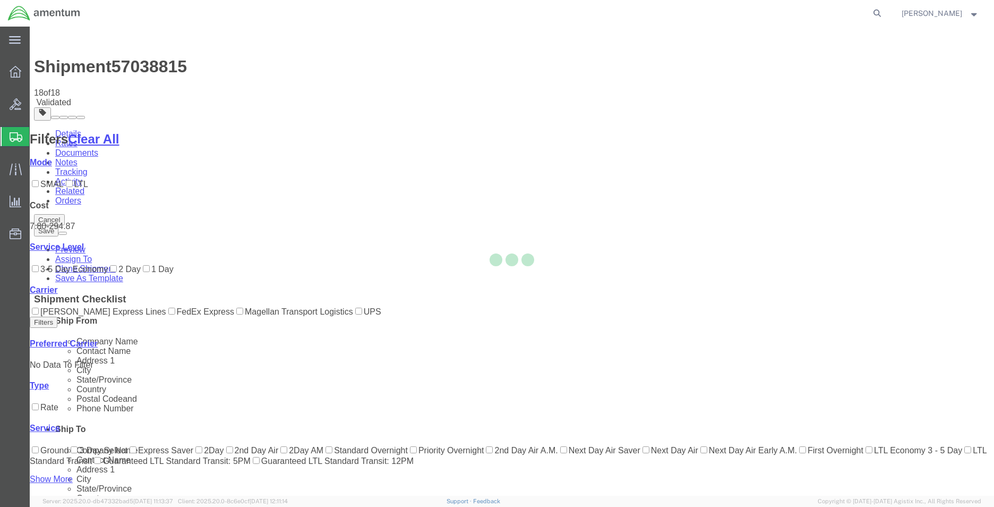
select select "49941"
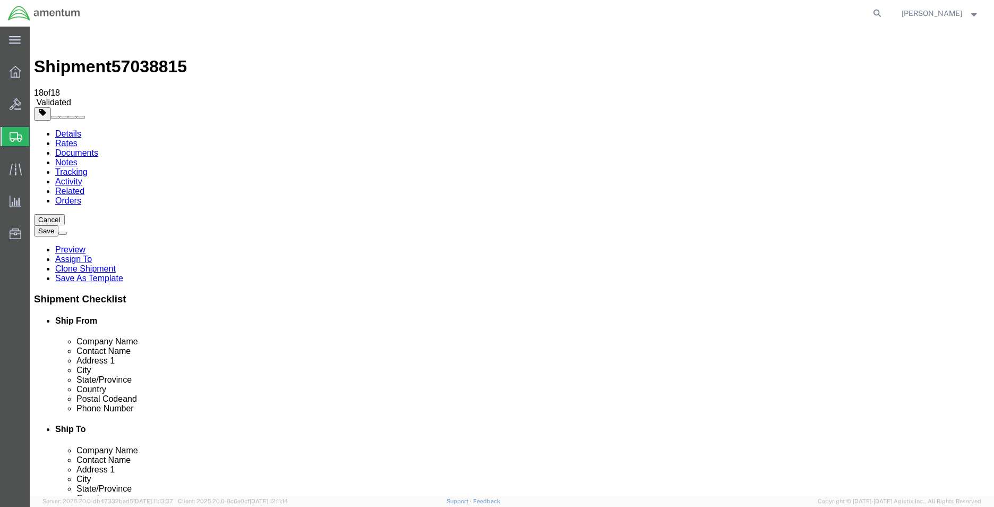
click input "text"
paste input "[EMAIL_ADDRESS][DOMAIN_NAME]"
type input "[EMAIL_ADDRESS][DOMAIN_NAME]"
checkbox input "true"
drag, startPoint x: 587, startPoint y: 361, endPoint x: 532, endPoint y: 365, distance: 54.9
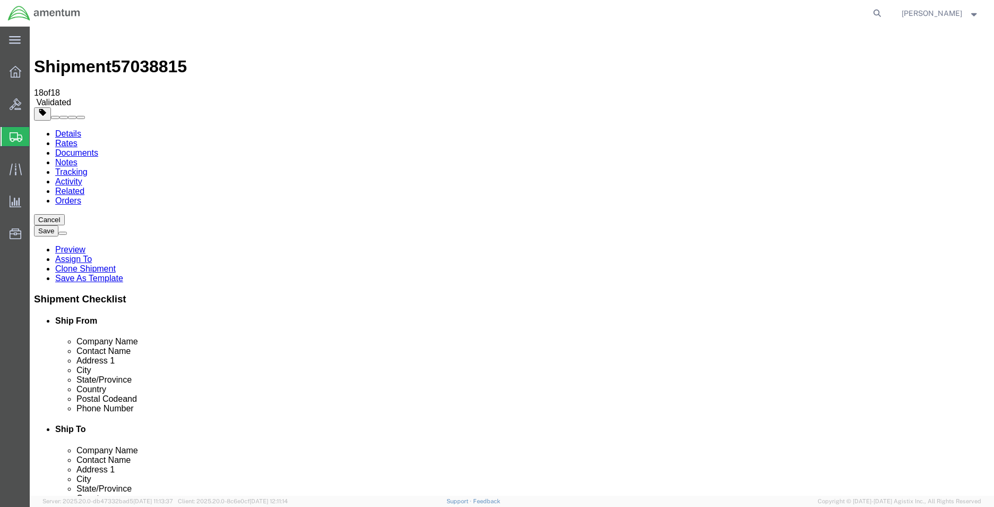
click input "[PHONE_NUMBER]"
click div "ADDITIONAL INFORMATION"
click button "Rate Shipment"
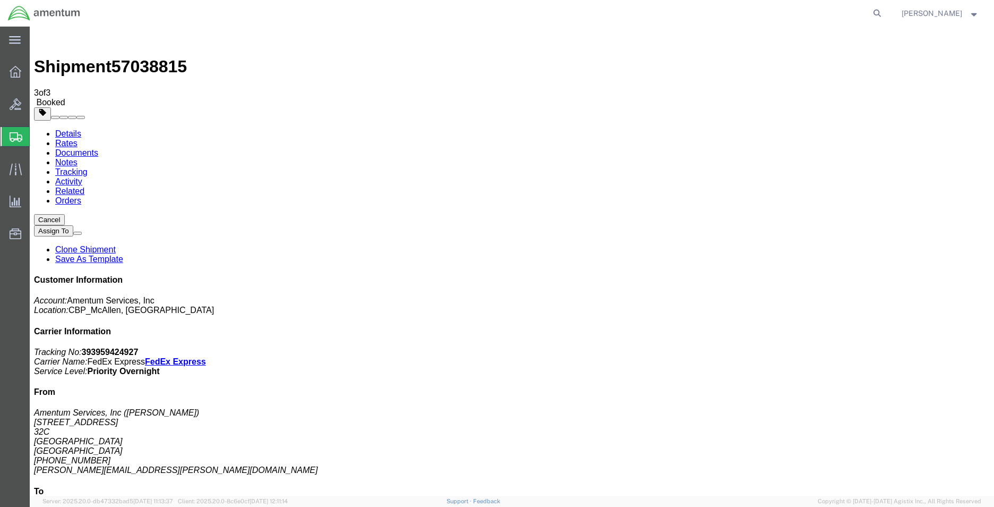
drag, startPoint x: 897, startPoint y: 159, endPoint x: 845, endPoint y: 162, distance: 51.6
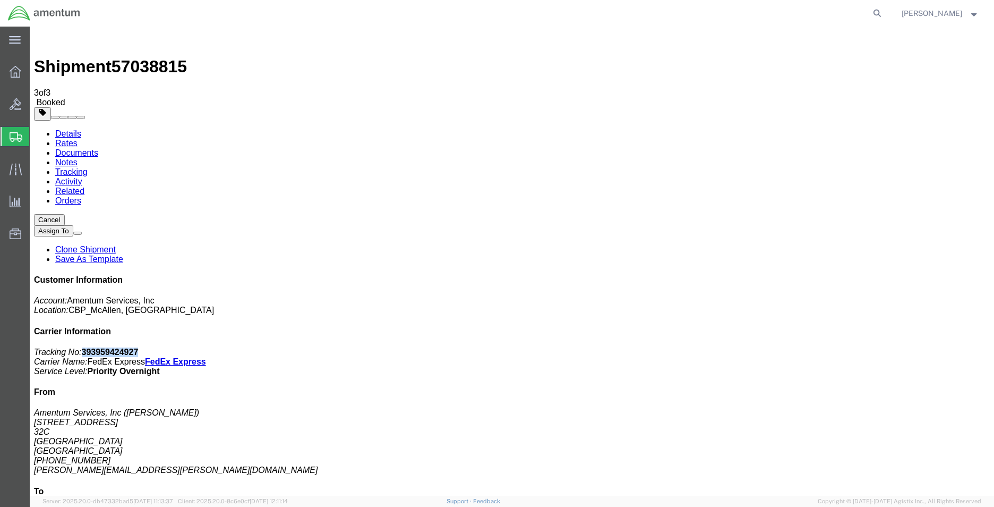
click at [845, 347] on p "Tracking No: 393959424927 Carrier Name: FedEx Express FedEx Express Service Lev…" at bounding box center [512, 361] width 956 height 29
copy b "393959424927"
click at [0, 0] on span "Create Shipment" at bounding box center [0, 0] width 0 height 0
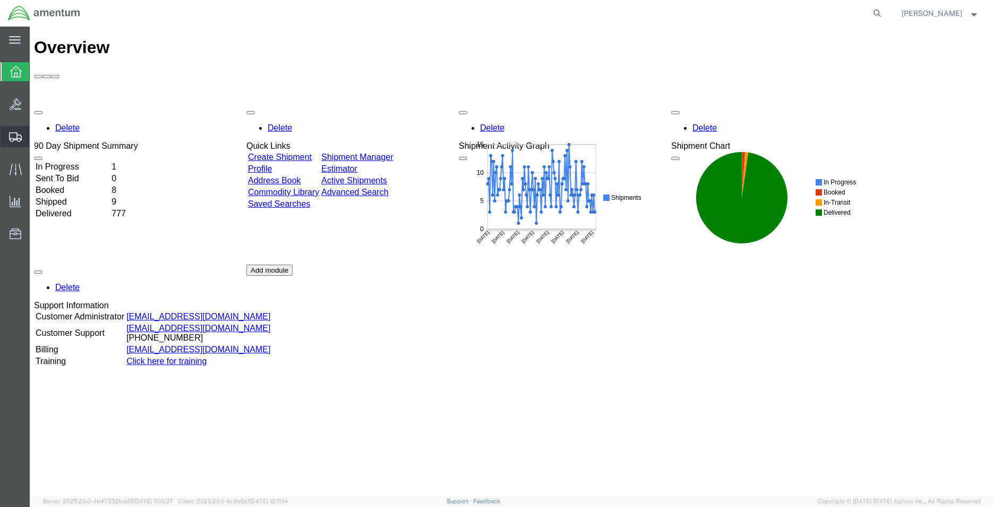
click at [0, 0] on span "Create Shipment" at bounding box center [0, 0] width 0 height 0
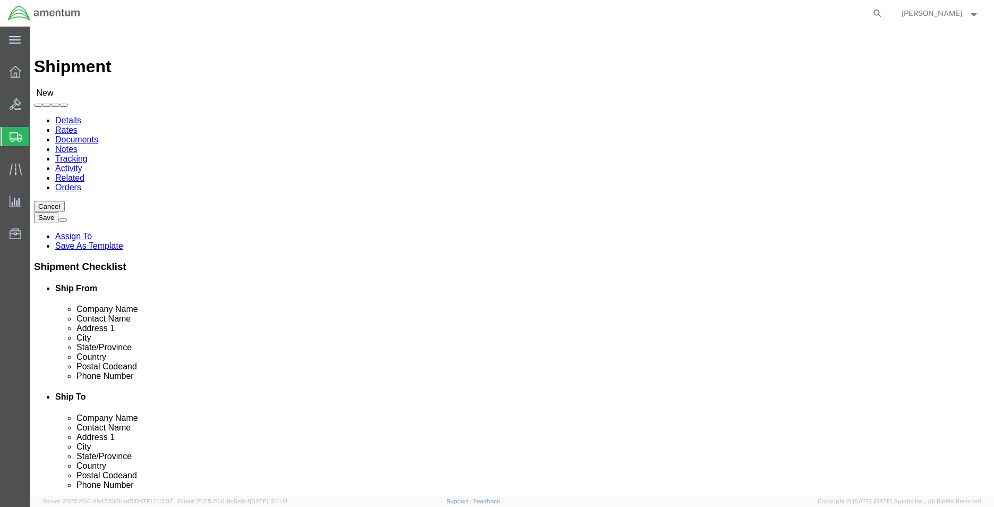
select select
type input "MCA"
select select "49941"
select select "[GEOGRAPHIC_DATA]"
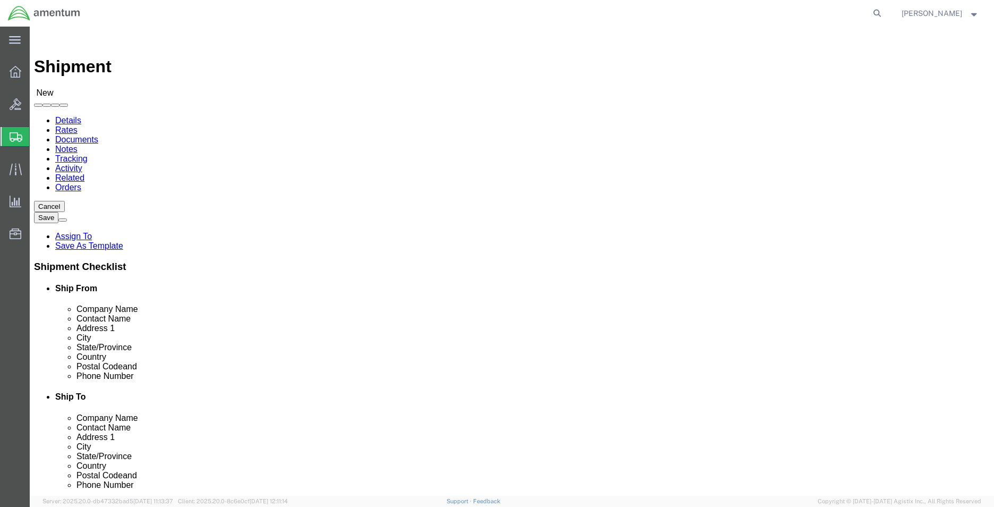
type input "BUN"
select select "49919"
select select "NY"
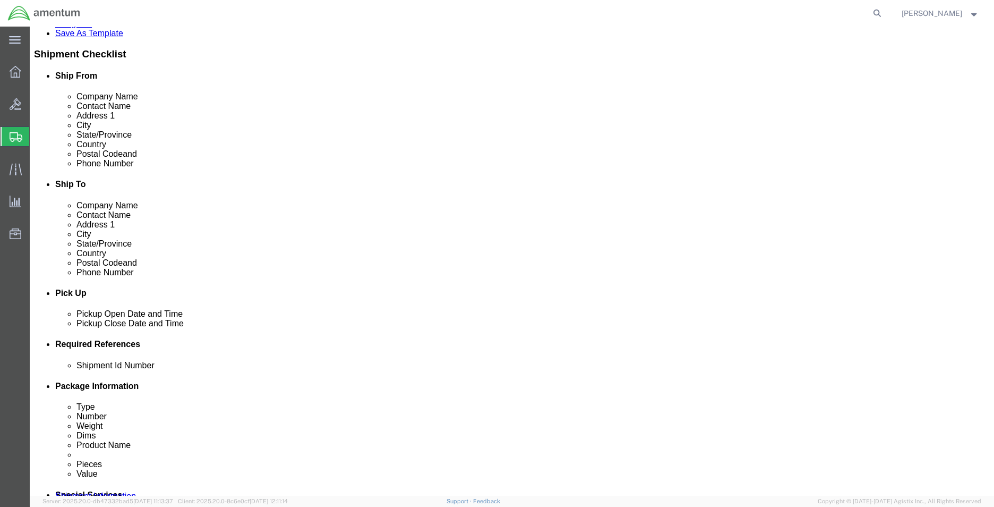
click div
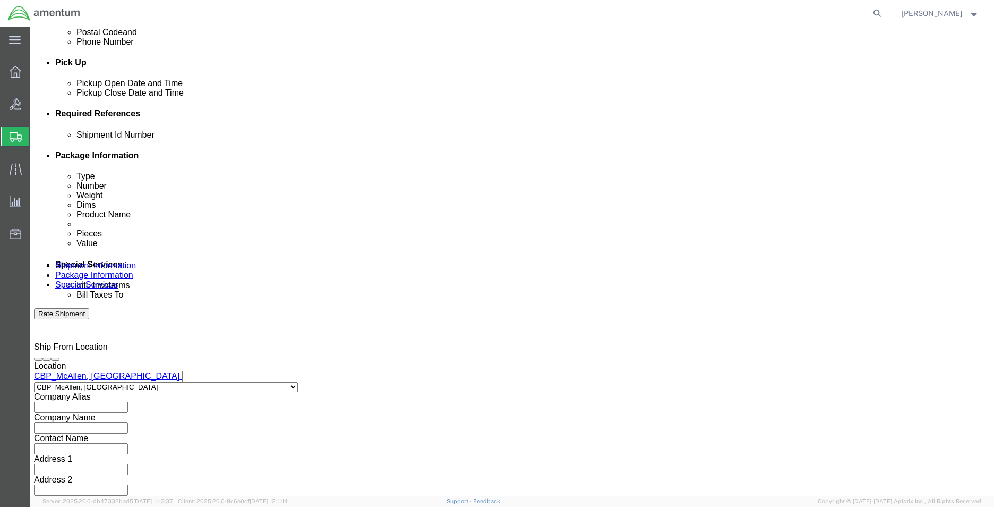
click input "5:00 PM"
type input "8:00 AM"
click button "Apply"
click div
type input "2:00 PM"
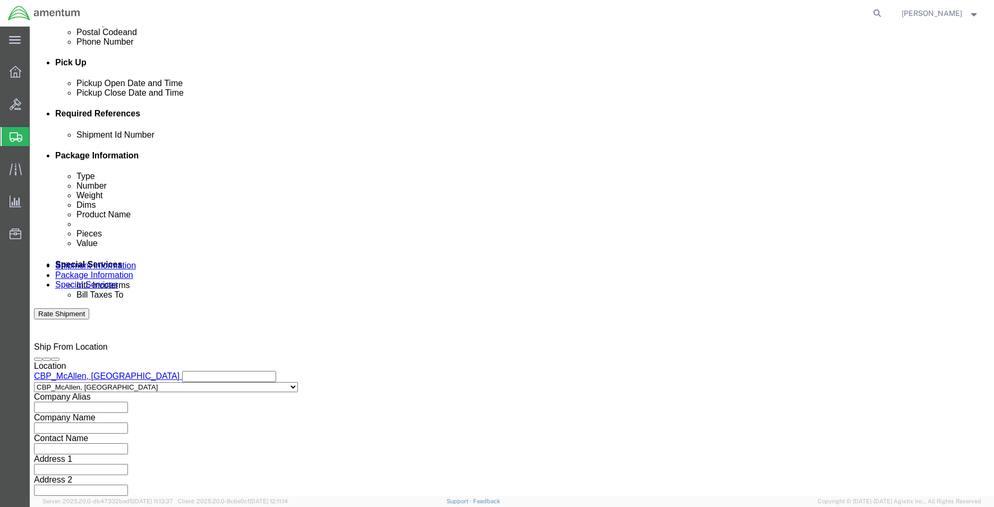
click button "Apply"
click input "text"
type input "CBP"
click button "Add reference"
drag, startPoint x: 316, startPoint y: 204, endPoint x: 315, endPoint y: 214, distance: 10.1
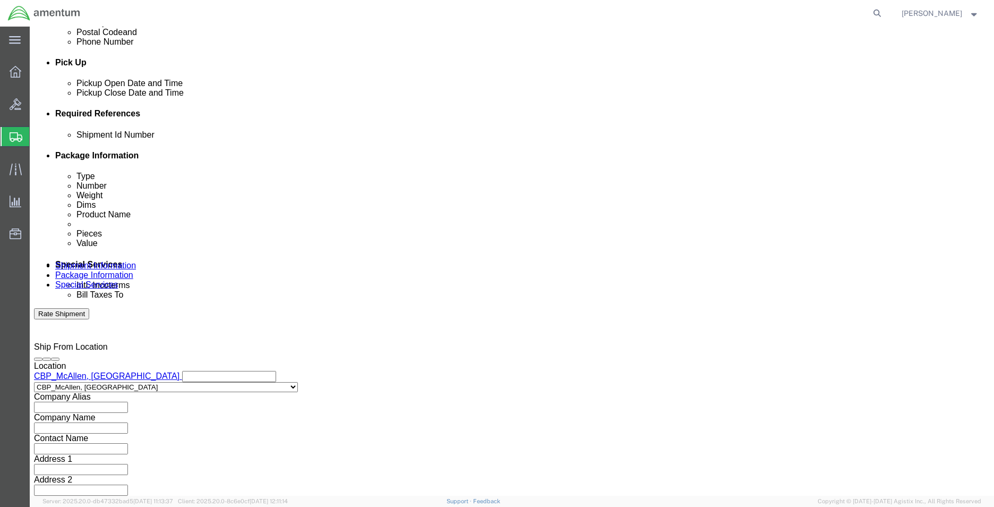
click select "Select Account Type Activity ID Airline Appointment Number ASN Batch Request # …"
select select "DEPT"
click select "Select Account Type Activity ID Airline Appointment Number ASN Batch Request # …"
click input "text"
type input "BUN"
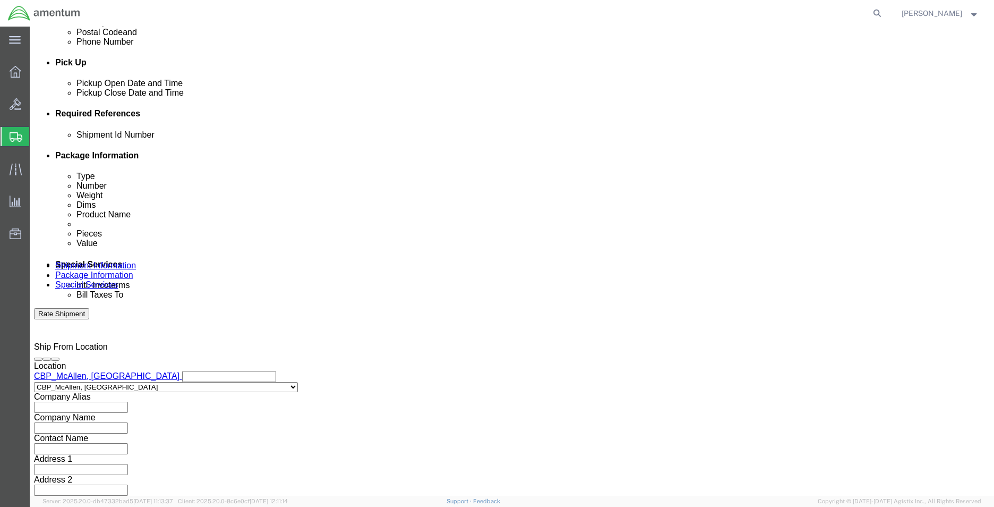
click button "Add reference"
click select "Select Account Type Activity ID Airline Appointment Number ASN Batch Request # …"
drag, startPoint x: 603, startPoint y: 213, endPoint x: 576, endPoint y: 216, distance: 27.3
click select "Select Account Type Activity ID Airline Appointment Number ASN Batch Request # …"
select select "CUSTREF"
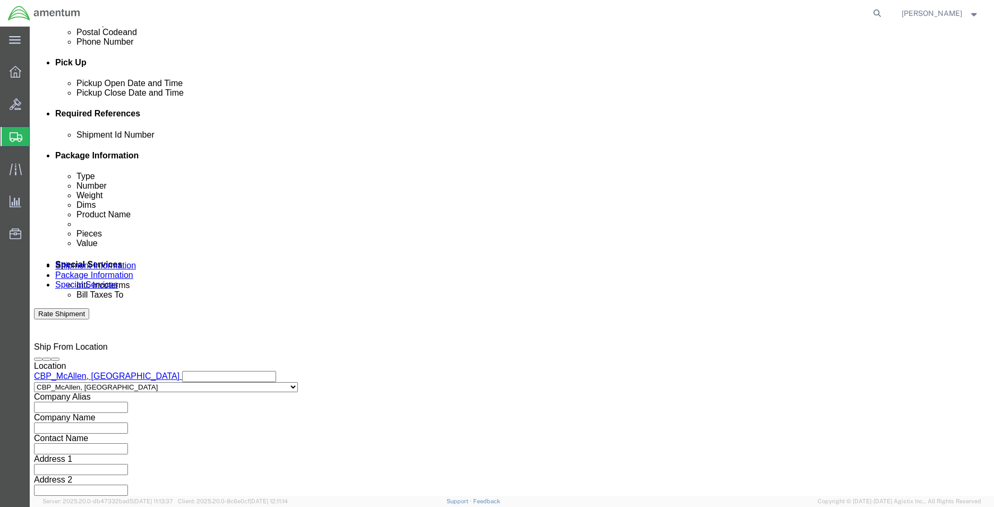
click select "Select Account Type Activity ID Airline Appointment Number ASN Batch Request # …"
click input "text"
type input "613-009075"
click button "Add reference"
click select "Select Account Type Activity ID Airline Appointment Number ASN Batch Request # …"
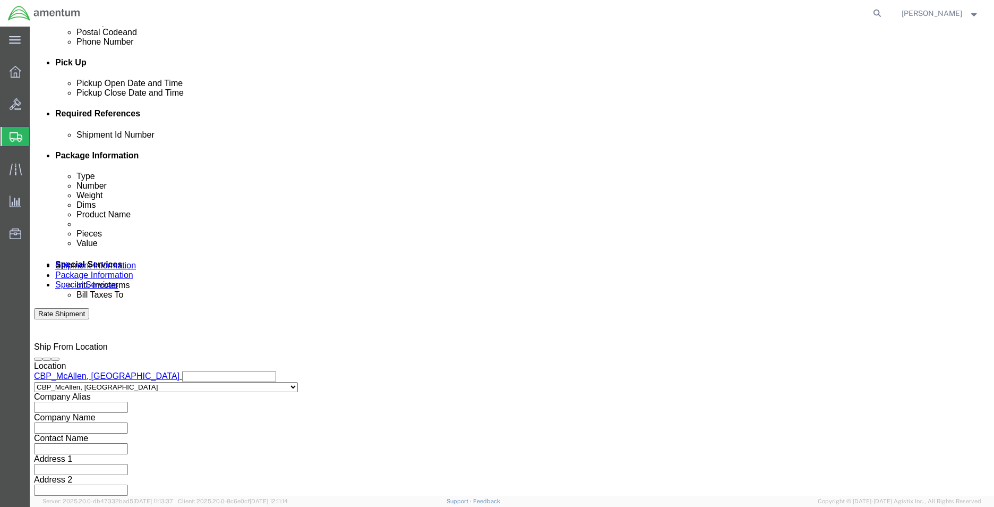
click select "Select Account Type Activity ID Airline Appointment Number ASN Batch Request # …"
select select "PROJNUM"
click select "Select Account Type Activity ID Airline Appointment Number ASN Batch Request # …"
click button "Continue"
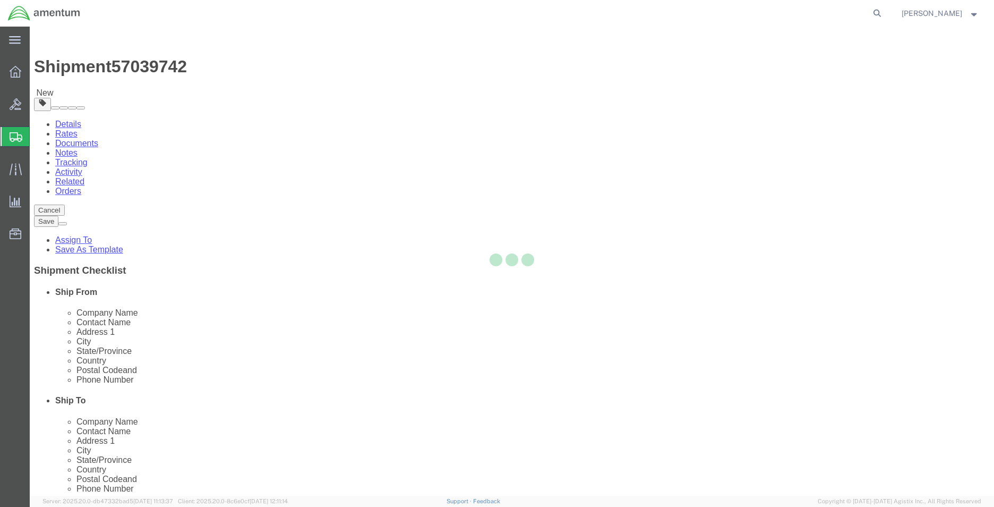
select select "CBOX"
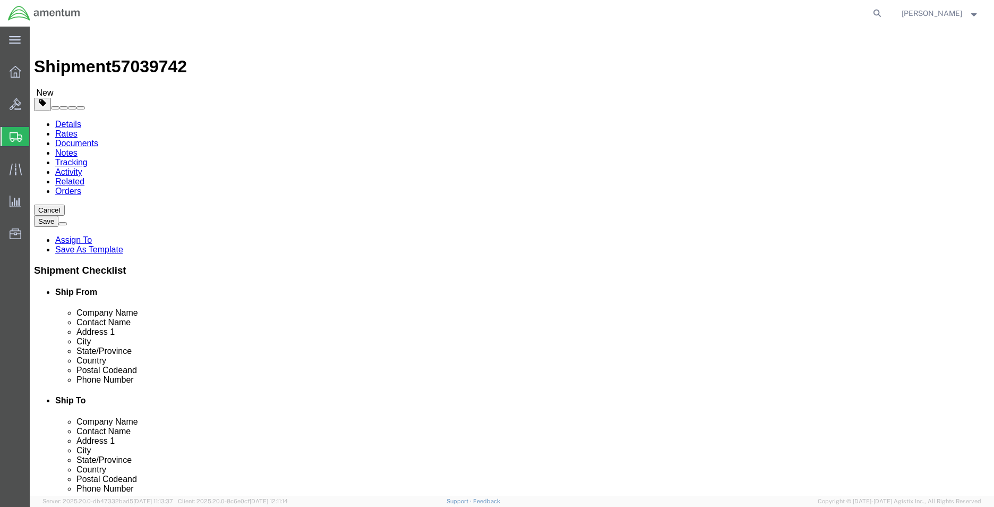
drag, startPoint x: 185, startPoint y: 253, endPoint x: 156, endPoint y: 227, distance: 39.9
click input "text"
type input "12"
type input "1"
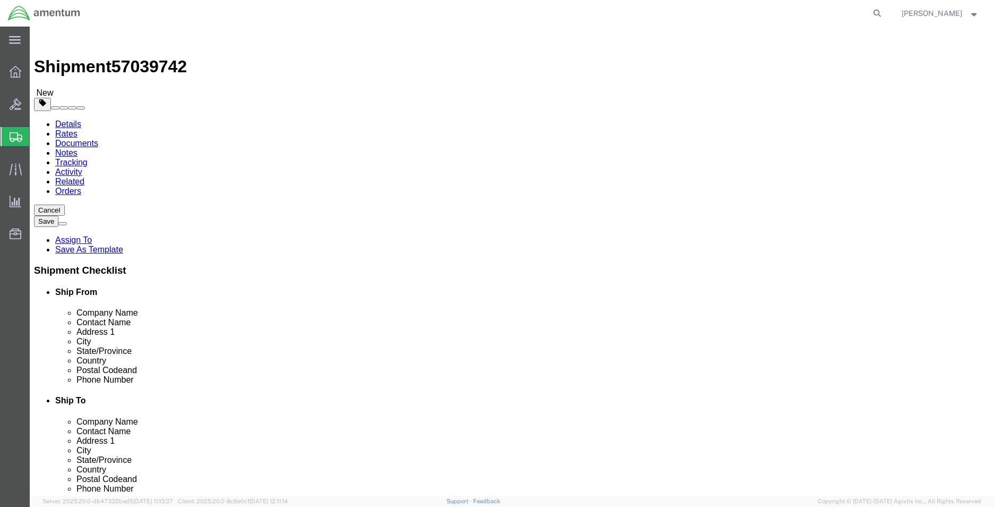
type input "1"
click link "Add Content"
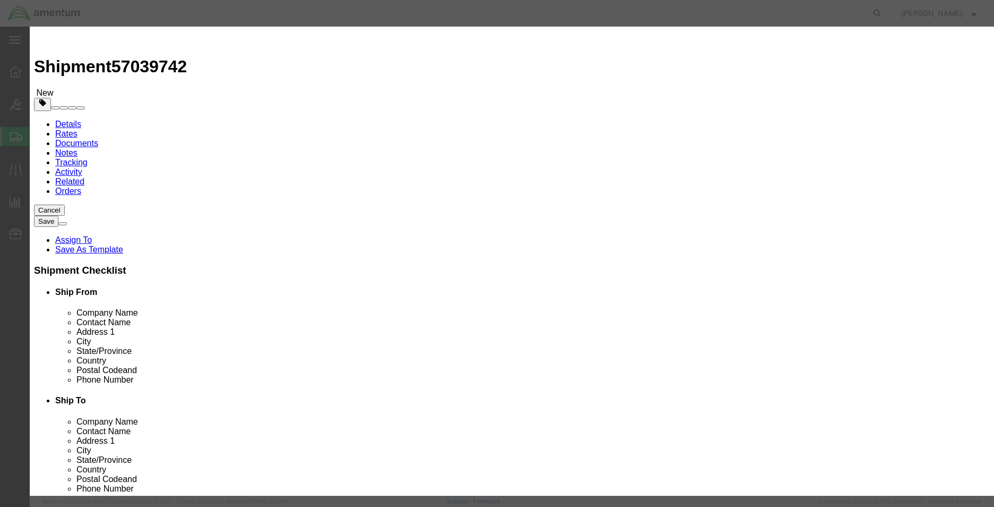
click input "text"
type input "SEAL, PLAIN (SHLF)"
click textarea
type textarea "SEAL PART 72711"
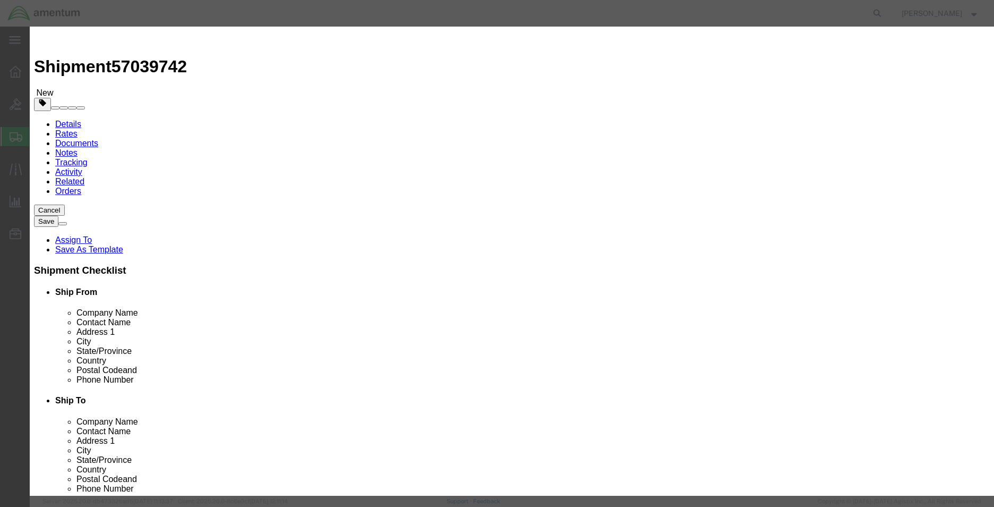
drag, startPoint x: 310, startPoint y: 103, endPoint x: 252, endPoint y: 103, distance: 57.9
click div "Pieces 0 Select Bag Barrels 100Board Feet Bottle Box Blister Pack Carats Can Ca…"
type input "2"
click input "text"
type input "15.00"
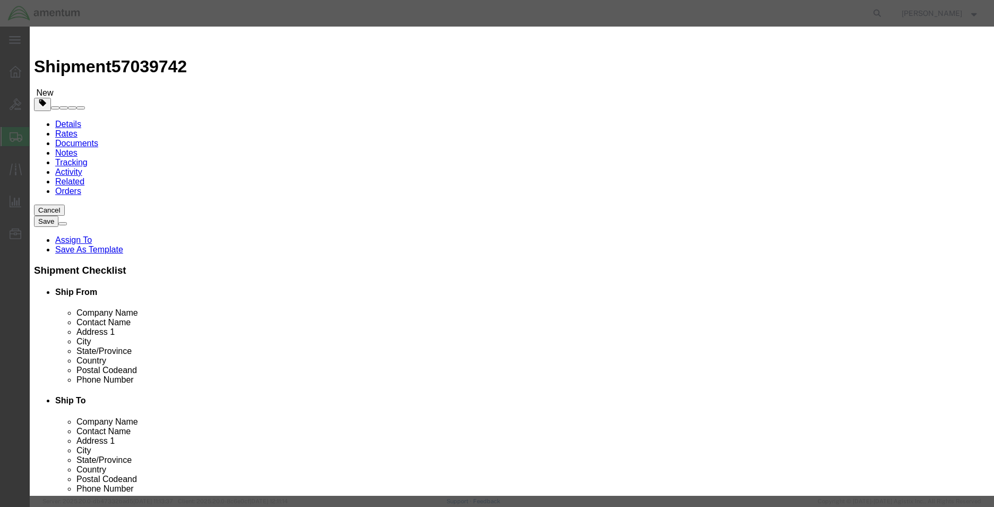
click button "Save & Close"
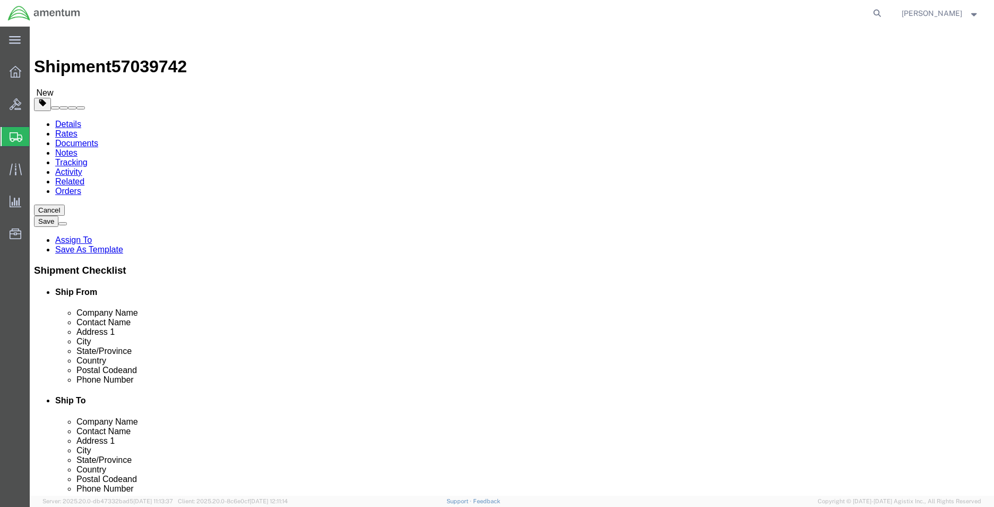
click link "Shipment Information"
click icon
click button "Continue"
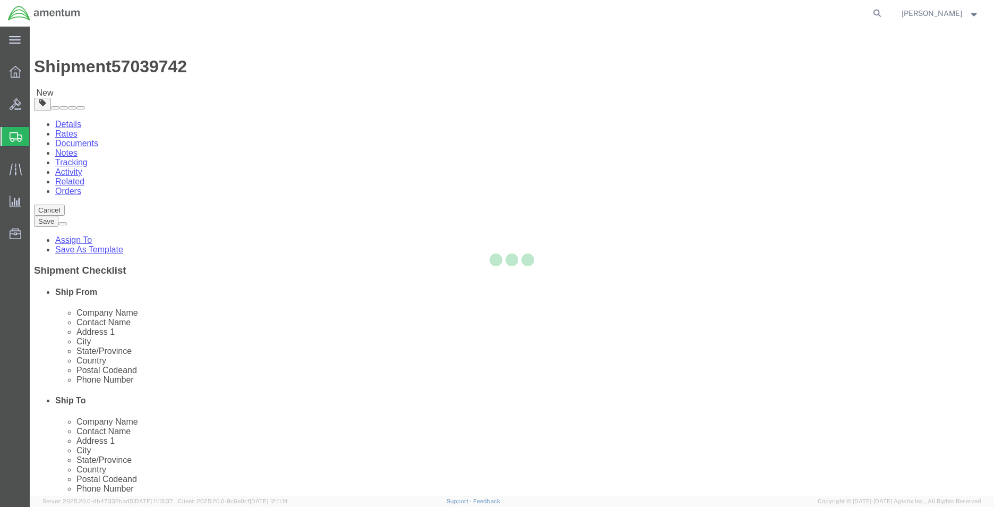
select select
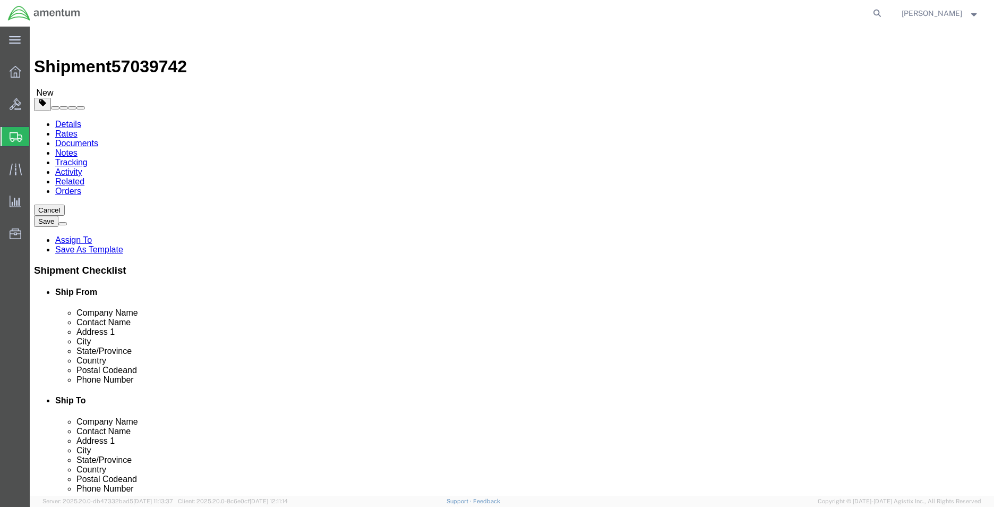
click span "Select one or more"
click link "Site Support"
select select "PICKUP_SITE_SUPPORT"
click div "Instructions"
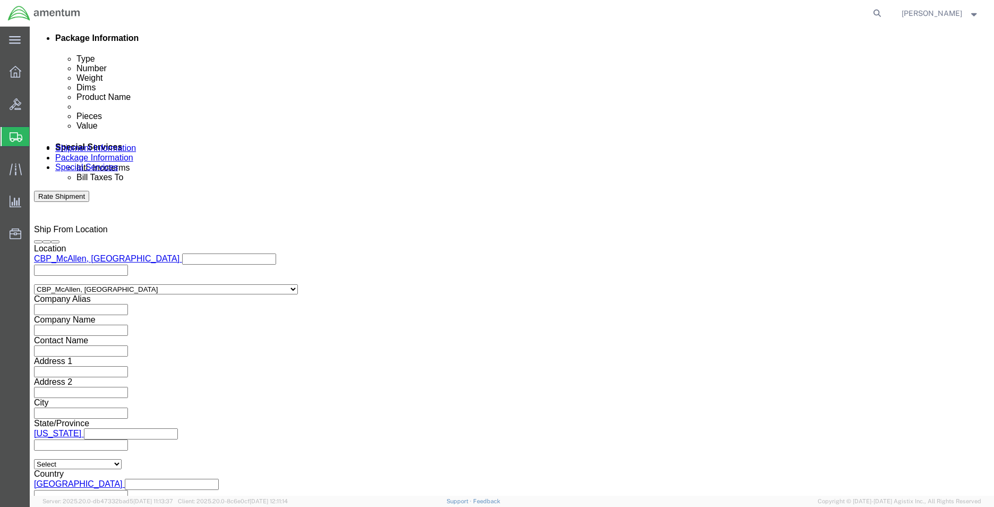
scroll to position [637, 0]
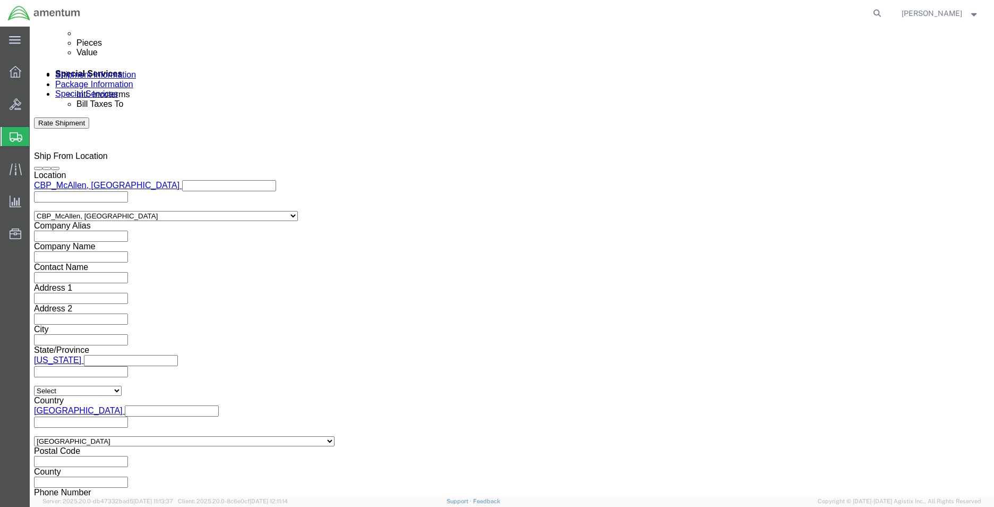
click input "text"
paste input "nolan.a.babbie@associates.cbp.dhs.gov"
type input "nolan.a.babbie@associates.cbp.dhs.gov"
type input "Enter Email Address"
click ul "Enter Email Address"
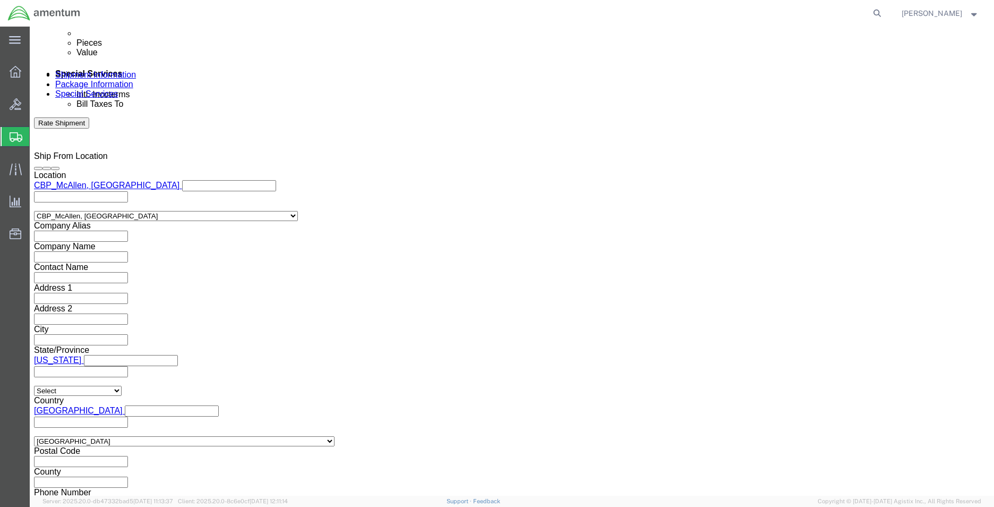
paste input "nolan.a.babbie@associates.cbp.dhs.gov"
type input "nolan.a.babbie@associates.cbp.dhs.gov"
click icon
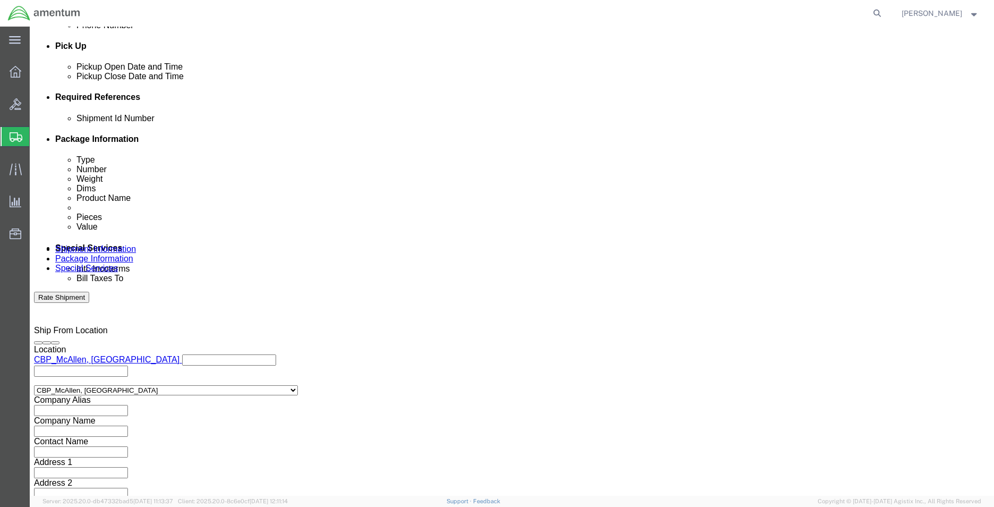
click input "text"
paste input "6118.04.03.2219.MCA.0000"
type input "6118.04.03.2219.MCA.0000"
click button "Continue"
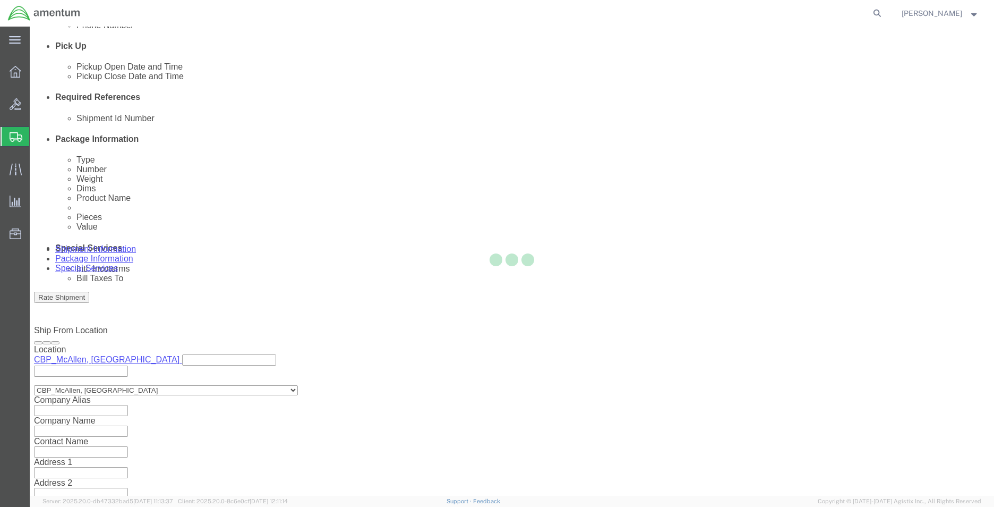
scroll to position [0, 0]
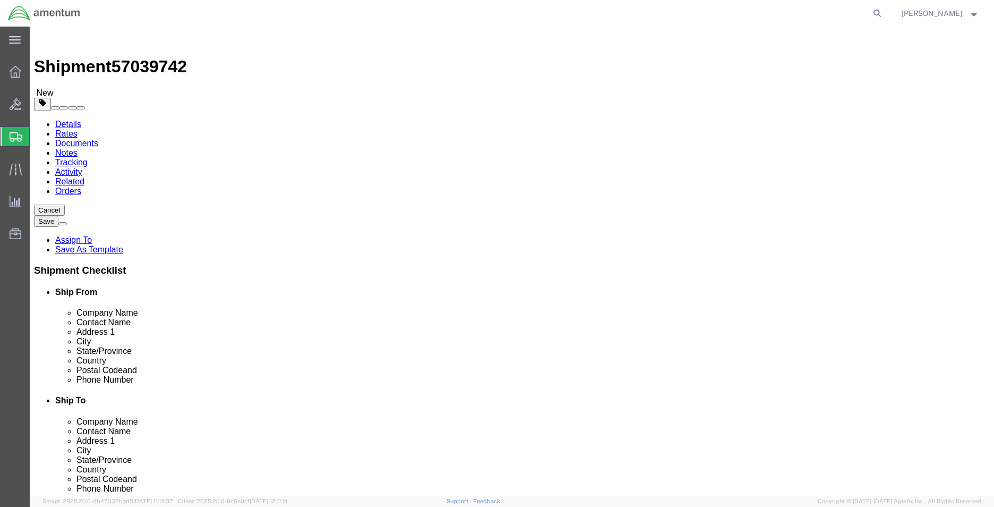
click button "Continue"
click button "Rate Shipment"
